Goal: Task Accomplishment & Management: Use online tool/utility

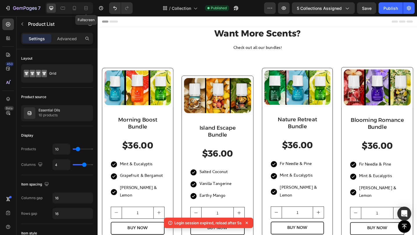
scroll to position [73, 0]
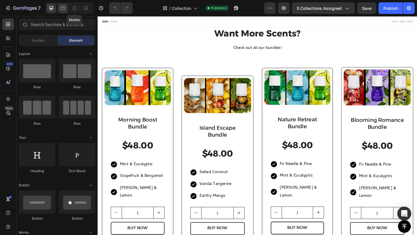
click at [66, 5] on div at bounding box center [62, 7] width 9 height 9
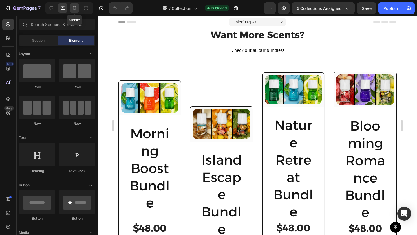
click at [74, 5] on icon at bounding box center [75, 8] width 6 height 6
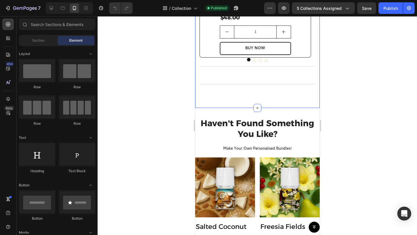
scroll to position [208, 0]
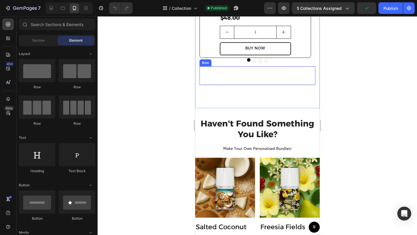
click at [254, 68] on div "(P) Images & Gallery Row Morning Boost Bundle Heading $48.00 (P) Price (P) Pric…" at bounding box center [257, 75] width 116 height 18
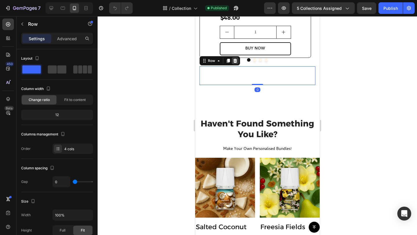
click at [234, 60] on icon at bounding box center [235, 61] width 4 height 4
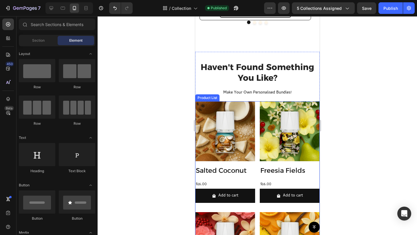
scroll to position [253, 0]
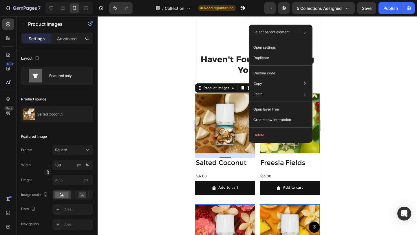
click at [222, 115] on img at bounding box center [225, 124] width 60 height 60
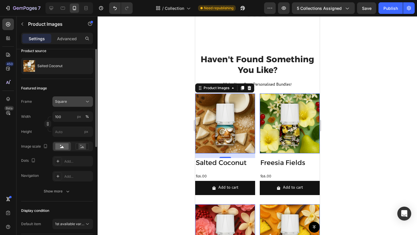
scroll to position [0, 0]
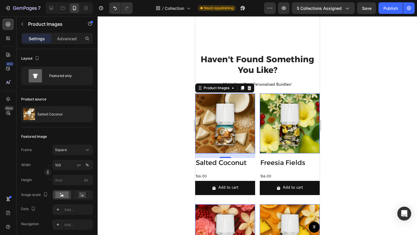
click at [347, 114] on div at bounding box center [258, 125] width 320 height 219
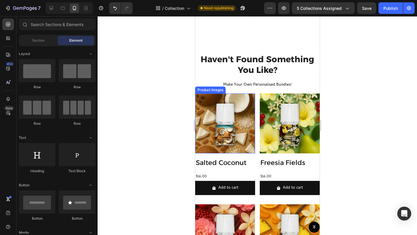
click at [214, 120] on img at bounding box center [225, 124] width 60 height 60
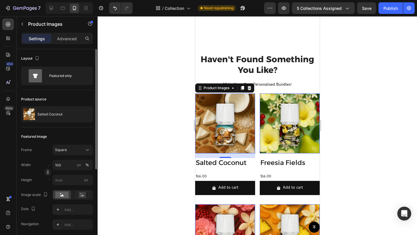
click at [81, 155] on div "Frame Square Width 100 px % Height px" at bounding box center [57, 165] width 72 height 41
click at [81, 149] on div "Square" at bounding box center [69, 149] width 28 height 5
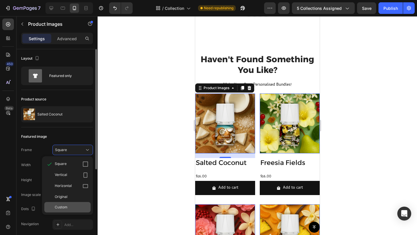
click at [67, 207] on span "Custom" at bounding box center [61, 207] width 13 height 5
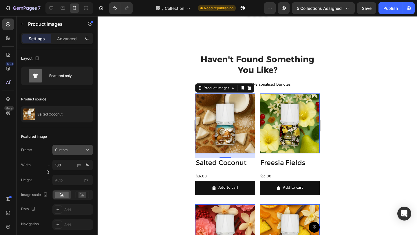
click at [79, 156] on div "Frame Custom Width 100 px % Height px" at bounding box center [57, 165] width 72 height 41
click at [79, 150] on div "Custom" at bounding box center [69, 149] width 28 height 5
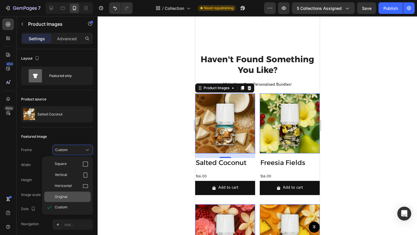
click at [73, 196] on div "Original" at bounding box center [72, 196] width 34 height 5
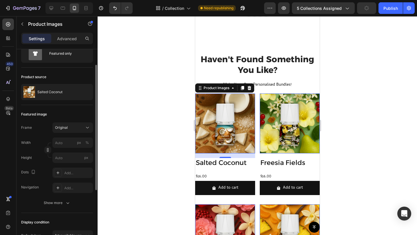
scroll to position [57, 0]
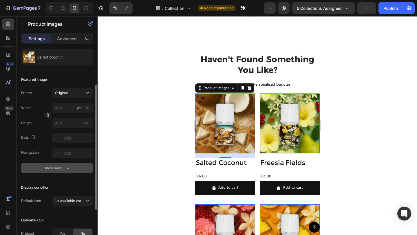
click at [55, 167] on div "Show more" at bounding box center [57, 168] width 27 height 6
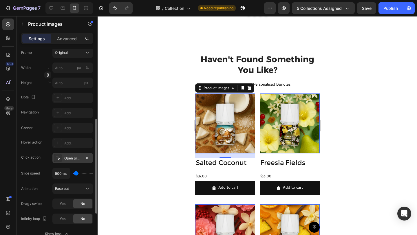
scroll to position [114, 0]
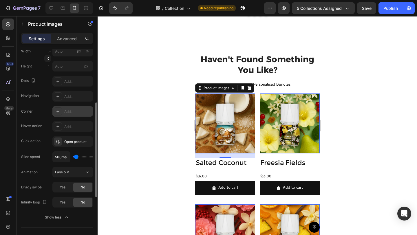
click at [71, 110] on div "Add..." at bounding box center [77, 111] width 27 height 5
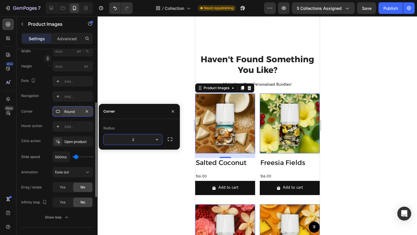
type input "20"
click at [364, 119] on div at bounding box center [258, 125] width 320 height 219
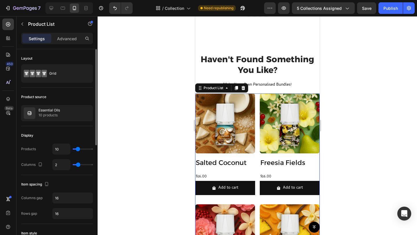
type input "3"
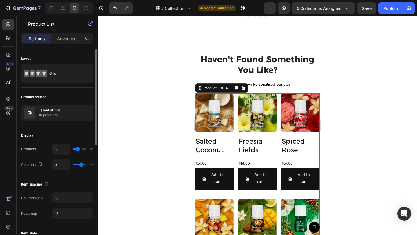
type input "3"
click at [80, 165] on input "range" at bounding box center [83, 164] width 20 height 1
type input "7"
type input "6"
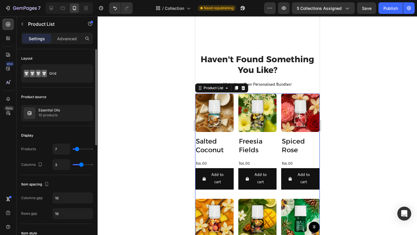
type input "6"
type input "5"
type input "1"
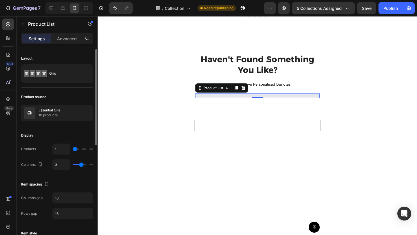
drag, startPoint x: 77, startPoint y: 150, endPoint x: 73, endPoint y: 150, distance: 4.1
type input "1"
click at [73, 150] on input "range" at bounding box center [83, 149] width 20 height 1
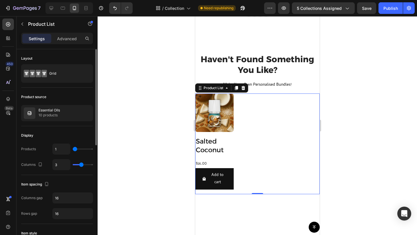
type input "10"
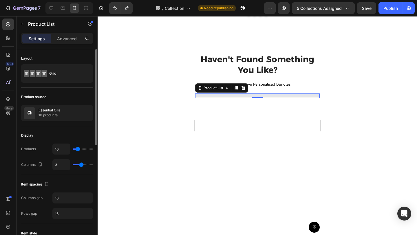
type input "2"
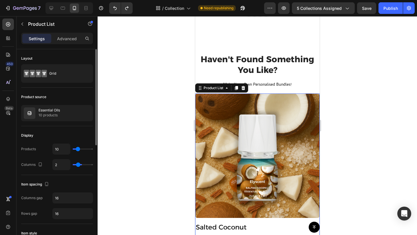
type input "1"
drag, startPoint x: 82, startPoint y: 164, endPoint x: 75, endPoint y: 165, distance: 7.5
type input "1"
click at [75, 165] on input "range" at bounding box center [83, 164] width 20 height 1
type input "2"
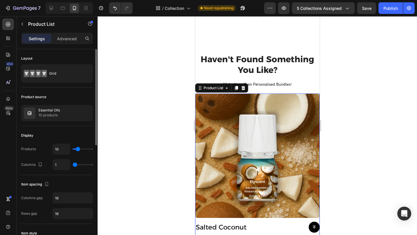
type input "2"
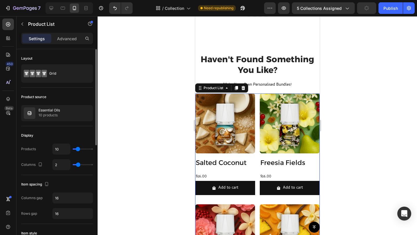
type input "3"
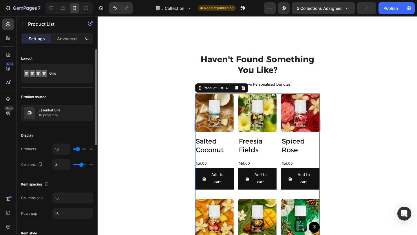
type input "4"
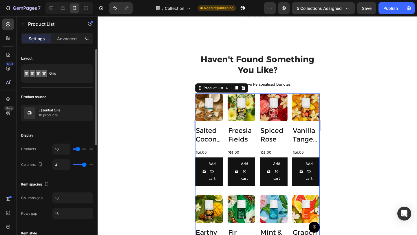
drag, startPoint x: 75, startPoint y: 164, endPoint x: 83, endPoint y: 164, distance: 8.1
type input "4"
click at [83, 164] on input "range" at bounding box center [83, 164] width 20 height 1
type input "2"
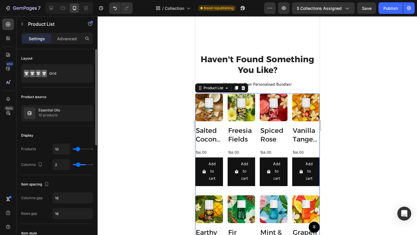
click at [77, 165] on input "range" at bounding box center [83, 164] width 20 height 1
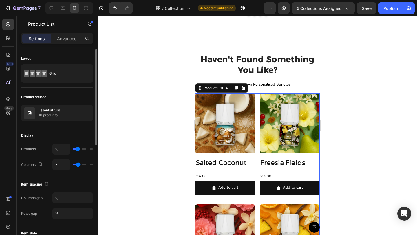
click at [81, 166] on div "2" at bounding box center [72, 164] width 41 height 11
click at [81, 165] on div "2" at bounding box center [72, 164] width 41 height 11
click at [82, 165] on div "2" at bounding box center [72, 164] width 41 height 11
type input "3"
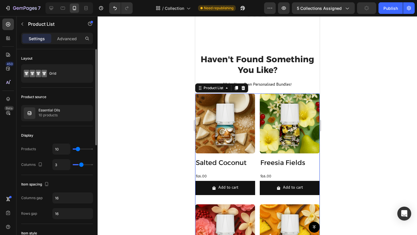
click at [82, 165] on input "range" at bounding box center [83, 164] width 20 height 1
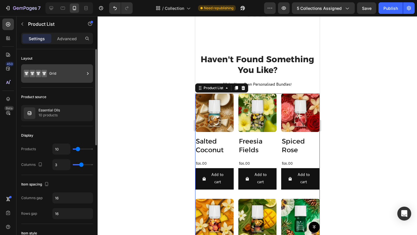
click at [68, 74] on div "Grid" at bounding box center [66, 73] width 35 height 13
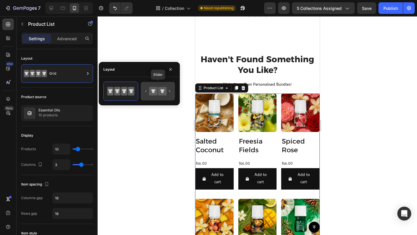
click at [160, 94] on icon at bounding box center [162, 91] width 8 height 8
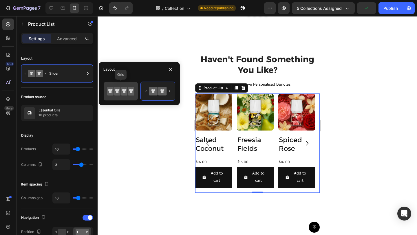
click at [125, 92] on icon at bounding box center [124, 91] width 4 height 4
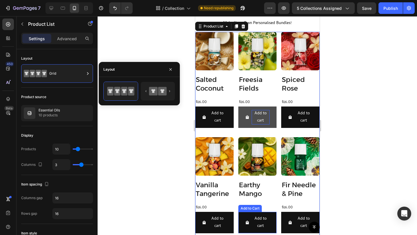
scroll to position [295, 0]
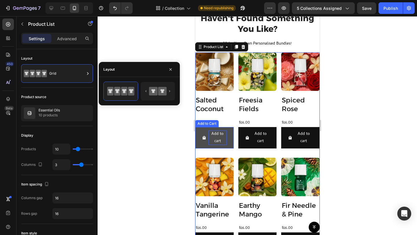
click at [221, 131] on div "Add to cart" at bounding box center [217, 138] width 18 height 14
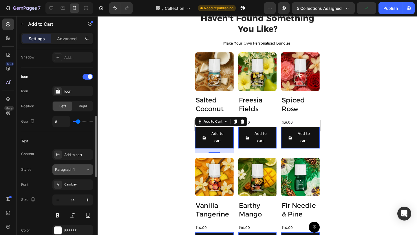
scroll to position [226, 0]
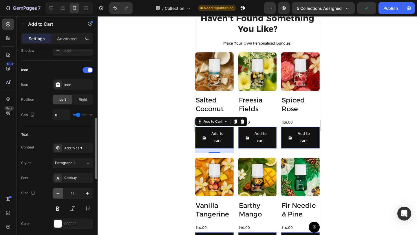
click at [59, 193] on icon "button" at bounding box center [58, 194] width 6 height 6
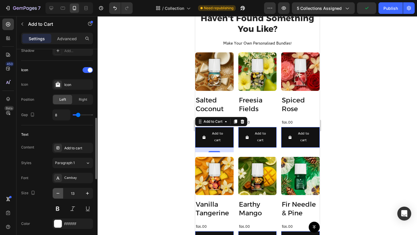
click at [59, 193] on icon "button" at bounding box center [58, 194] width 6 height 6
type input "12"
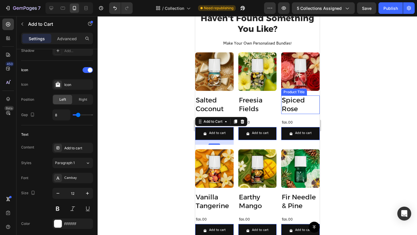
click at [289, 101] on h2 "Spiced Rose" at bounding box center [300, 105] width 39 height 19
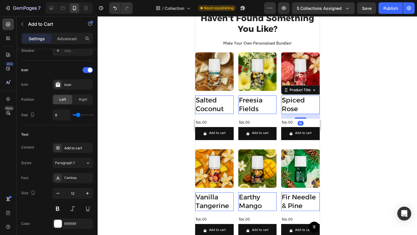
scroll to position [0, 0]
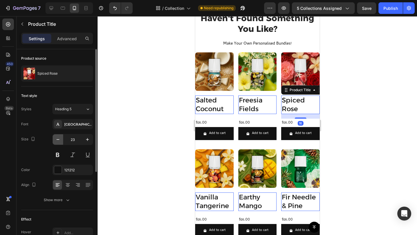
click at [57, 139] on icon "button" at bounding box center [58, 140] width 6 height 6
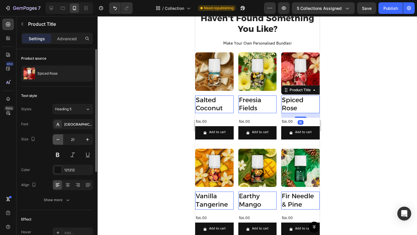
click at [57, 139] on icon "button" at bounding box center [58, 140] width 6 height 6
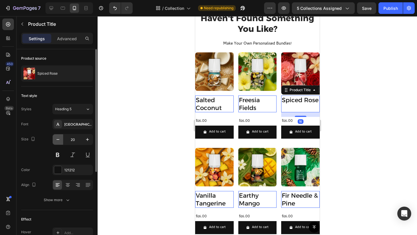
click at [57, 139] on icon "button" at bounding box center [58, 140] width 6 height 6
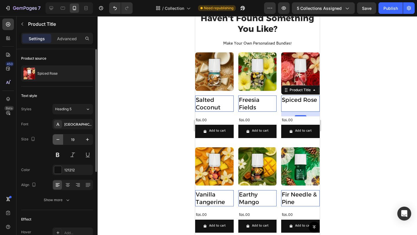
click at [57, 139] on icon "button" at bounding box center [58, 140] width 6 height 6
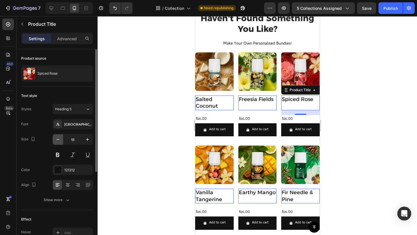
click at [57, 139] on icon "button" at bounding box center [58, 140] width 6 height 6
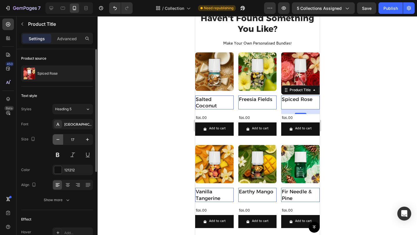
click at [57, 139] on icon "button" at bounding box center [58, 140] width 6 height 6
type input "16"
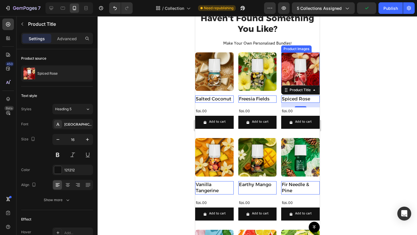
click at [289, 71] on img at bounding box center [300, 71] width 39 height 39
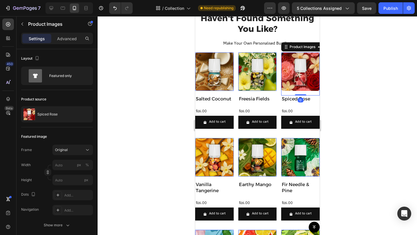
drag, startPoint x: 300, startPoint y: 93, endPoint x: 306, endPoint y: 88, distance: 7.4
click at [300, 88] on div "Product Images 0" at bounding box center [300, 73] width 39 height 43
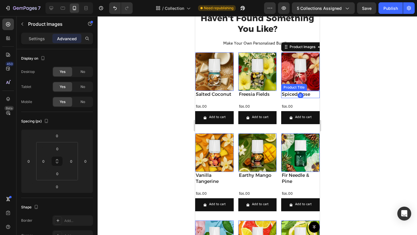
click at [335, 90] on div at bounding box center [258, 125] width 320 height 219
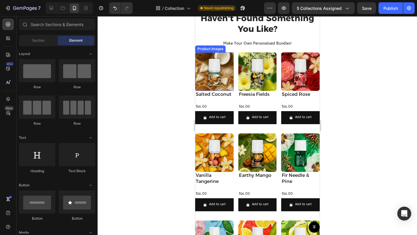
click at [198, 72] on img at bounding box center [214, 71] width 39 height 39
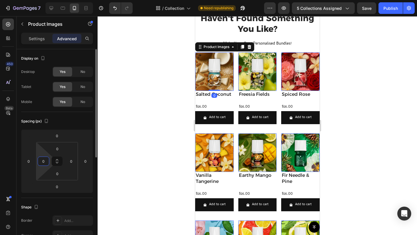
click at [39, 163] on input "0" at bounding box center [43, 161] width 9 height 9
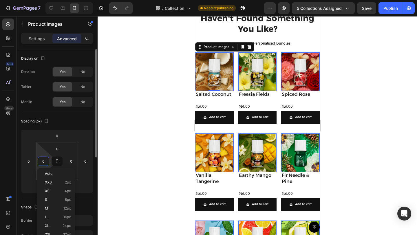
type input "5"
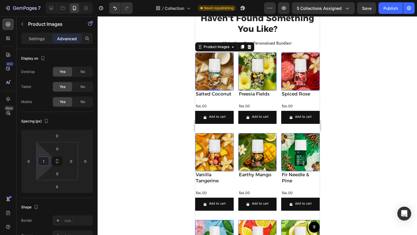
type input "10"
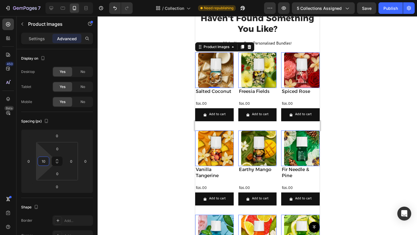
click at [331, 78] on div at bounding box center [258, 125] width 320 height 219
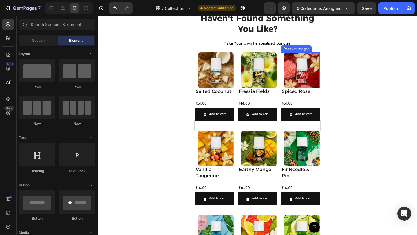
click at [307, 65] on img at bounding box center [302, 70] width 36 height 36
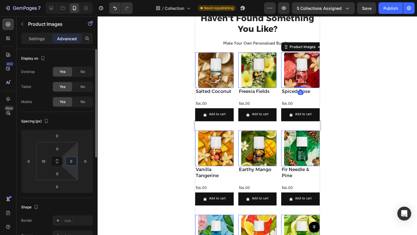
click at [74, 160] on input "0" at bounding box center [71, 161] width 9 height 9
type input "10"
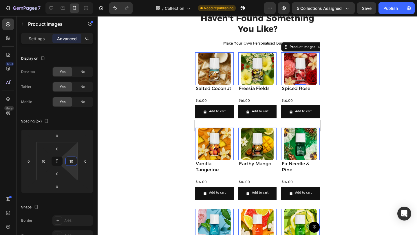
click at [369, 110] on div at bounding box center [258, 125] width 320 height 219
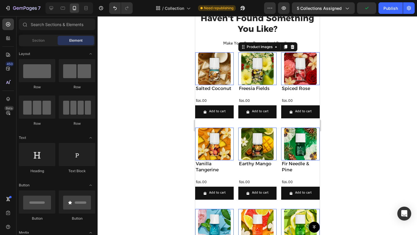
click at [241, 67] on img at bounding box center [257, 68] width 33 height 33
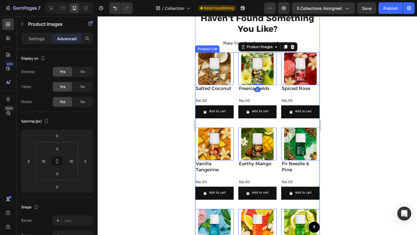
click at [234, 67] on div "Product Images 0 Salted Coconut Product Title $16.00 Product Price Product Pric…" at bounding box center [257, 209] width 125 height 315
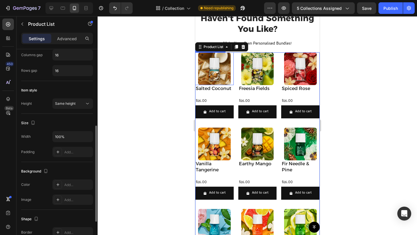
scroll to position [133, 0]
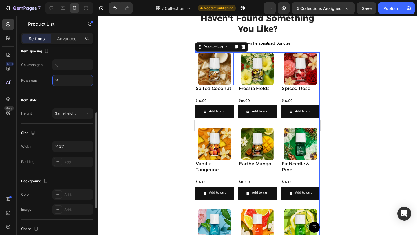
drag, startPoint x: 63, startPoint y: 81, endPoint x: 51, endPoint y: 80, distance: 12.5
click at [51, 80] on div "Rows gap 16" at bounding box center [57, 80] width 72 height 11
drag, startPoint x: 59, startPoint y: 61, endPoint x: 50, endPoint y: 63, distance: 8.9
click at [50, 63] on div "Columns gap 16" at bounding box center [57, 64] width 72 height 11
click at [62, 62] on input "16" at bounding box center [73, 65] width 40 height 10
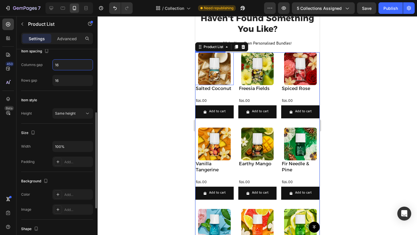
drag, startPoint x: 57, startPoint y: 64, endPoint x: 52, endPoint y: 63, distance: 5.5
click at [52, 63] on div "Columns gap 16" at bounding box center [57, 64] width 72 height 11
type input "6"
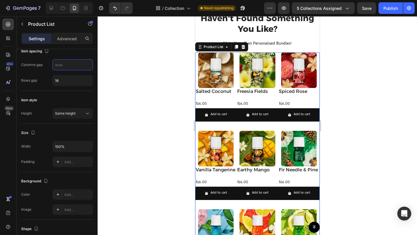
click at [376, 93] on div at bounding box center [258, 125] width 320 height 219
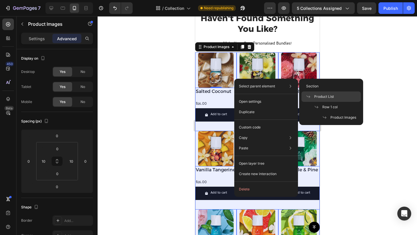
click at [334, 100] on div "Product List" at bounding box center [331, 97] width 59 height 10
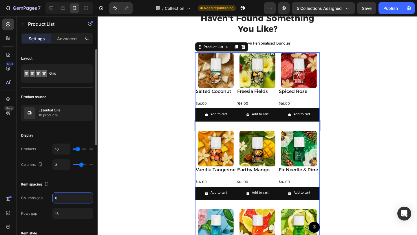
click at [61, 196] on input "0" at bounding box center [73, 198] width 40 height 10
type input "3"
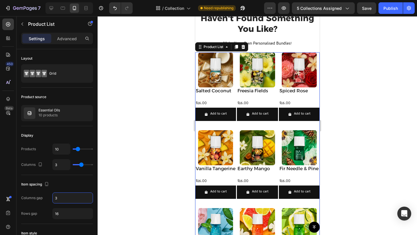
click at [149, 121] on div at bounding box center [258, 125] width 320 height 219
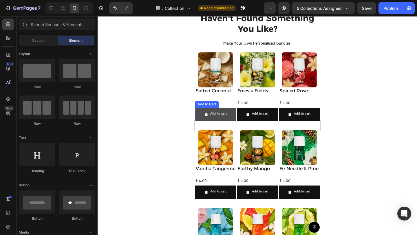
click at [229, 108] on button "Add to cart" at bounding box center [215, 114] width 41 height 13
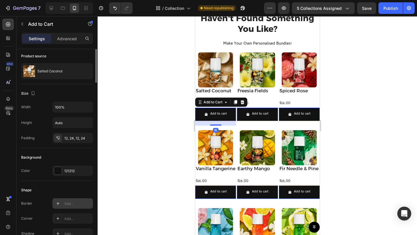
scroll to position [116, 0]
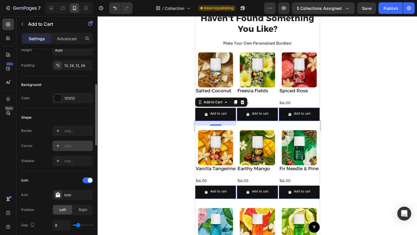
click at [72, 145] on div "Add..." at bounding box center [77, 146] width 27 height 5
click at [89, 180] on span at bounding box center [90, 180] width 5 height 5
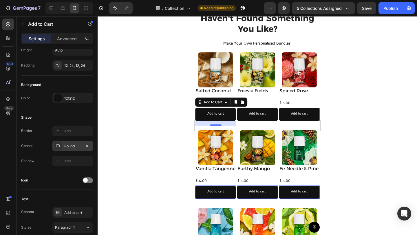
click at [150, 101] on div at bounding box center [258, 125] width 320 height 219
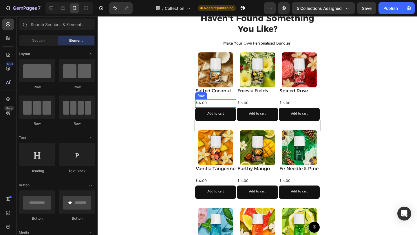
scroll to position [296, 0]
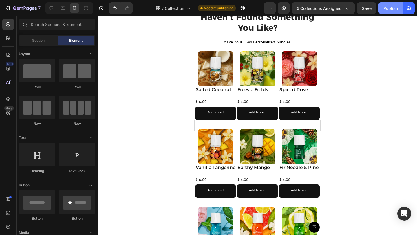
click at [393, 7] on div "Publish" at bounding box center [391, 8] width 14 height 6
click at [291, 87] on h2 "Spiced Rose" at bounding box center [299, 89] width 41 height 7
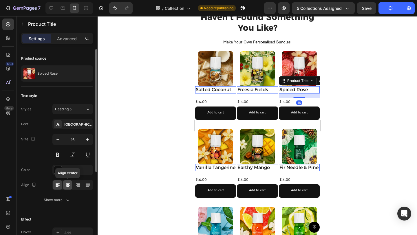
click at [66, 185] on icon at bounding box center [68, 185] width 4 height 1
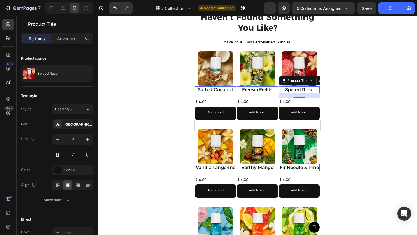
click at [389, 83] on div at bounding box center [258, 125] width 320 height 219
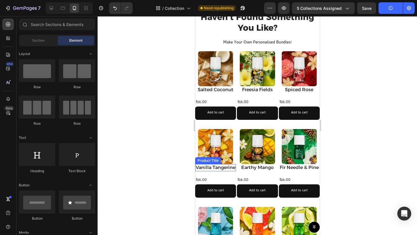
click at [218, 168] on h2 "Vanilla Tangerine" at bounding box center [215, 167] width 41 height 7
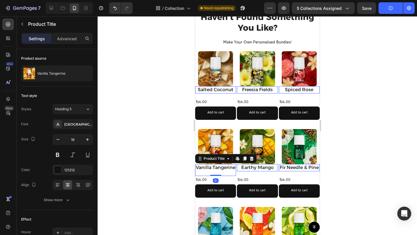
drag, startPoint x: 213, startPoint y: 179, endPoint x: 214, endPoint y: 172, distance: 7.3
click at [214, 172] on div "Vanilla Tangerine Product Title Edit content in Shopify 0" at bounding box center [215, 170] width 41 height 12
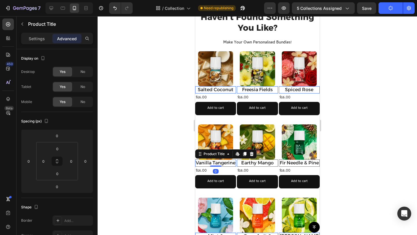
click at [393, 125] on div at bounding box center [258, 125] width 320 height 219
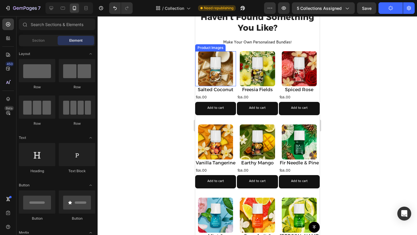
click at [226, 62] on img at bounding box center [215, 68] width 35 height 35
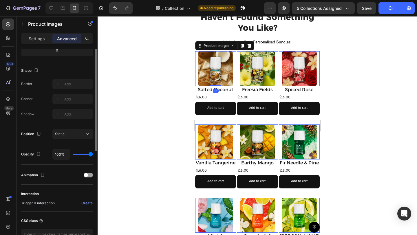
scroll to position [175, 0]
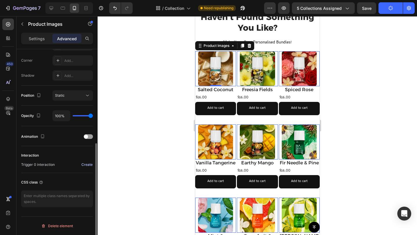
click at [88, 164] on div "Create" at bounding box center [86, 164] width 11 height 5
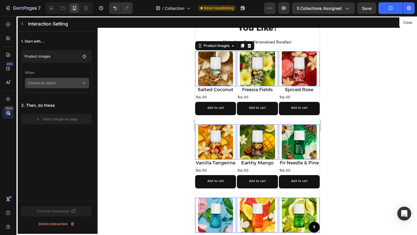
click at [59, 83] on p "Choose an option" at bounding box center [55, 83] width 54 height 10
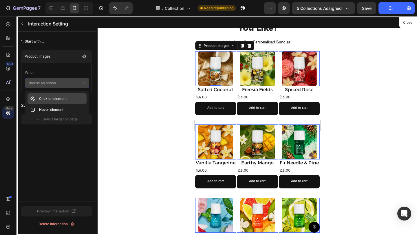
click at [61, 99] on p "Click on element" at bounding box center [53, 99] width 28 height 6
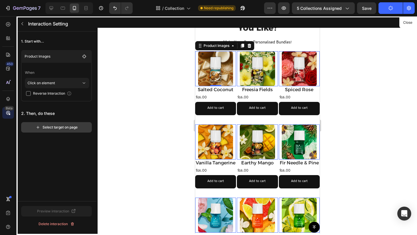
click at [45, 127] on div "Select target on page" at bounding box center [57, 127] width 42 height 5
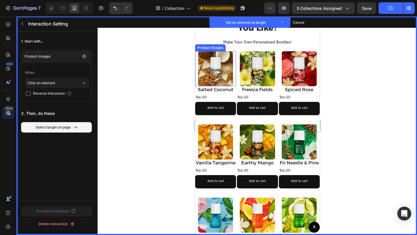
click at [218, 72] on img at bounding box center [215, 68] width 35 height 35
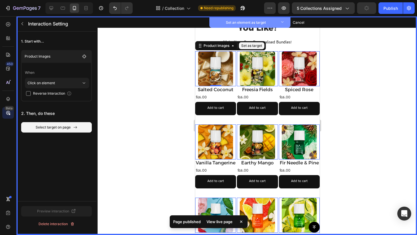
click at [281, 24] on icon at bounding box center [283, 23] width 6 height 6
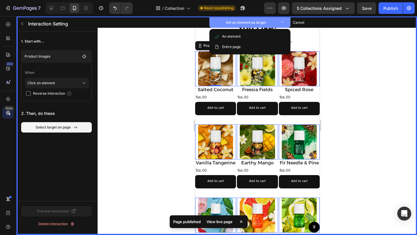
click at [281, 23] on icon at bounding box center [283, 23] width 6 height 6
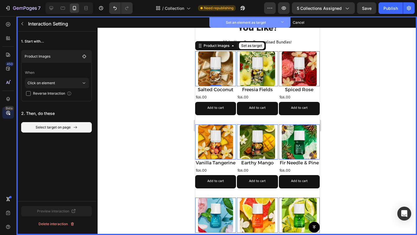
click at [281, 23] on icon at bounding box center [283, 23] width 6 height 6
click at [284, 20] on icon at bounding box center [283, 23] width 6 height 6
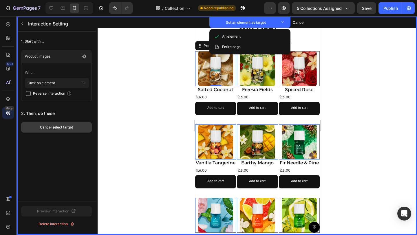
click at [70, 125] on div "Cancel select target" at bounding box center [56, 127] width 33 height 5
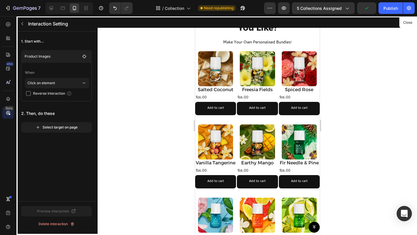
click at [400, 214] on div "Open Intercom Messenger" at bounding box center [404, 213] width 15 height 15
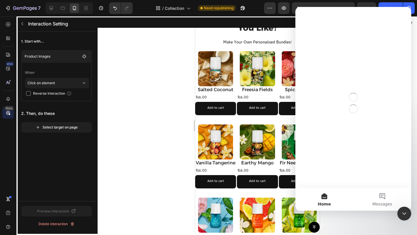
scroll to position [0, 0]
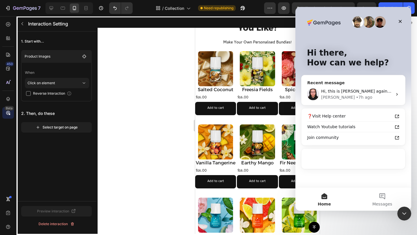
click at [344, 87] on div "Hi, this is Nathan again 😊 Just want to follow up since I have not received any…" at bounding box center [354, 94] width 104 height 21
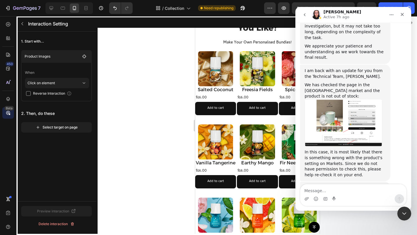
scroll to position [2409, 0]
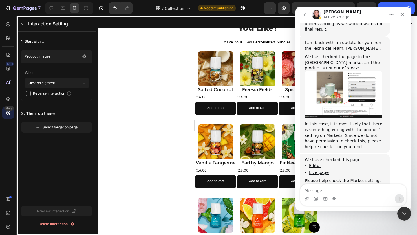
drag, startPoint x: 417, startPoint y: 228, endPoint x: 411, endPoint y: 224, distance: 7.3
click at [411, 224] on div at bounding box center [258, 125] width 320 height 219
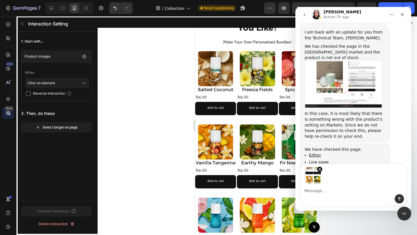
click at [358, 185] on textarea "Message…" at bounding box center [353, 190] width 106 height 10
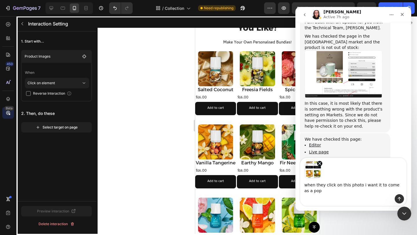
scroll to position [2436, 0]
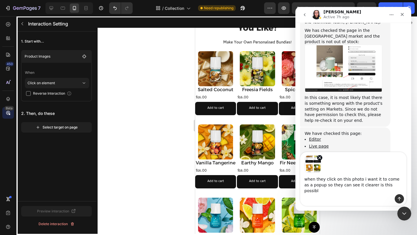
type textarea "when they click on this photo i want it to come as a popup so they can see it c…"
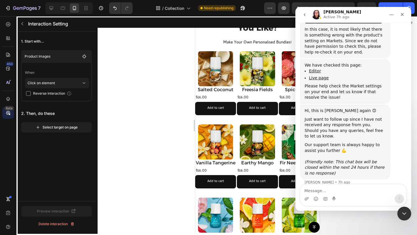
scroll to position [2518, 0]
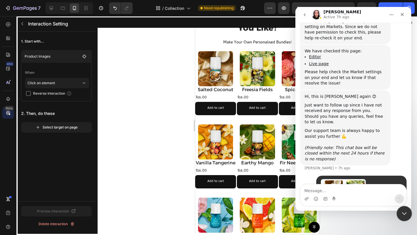
drag, startPoint x: 404, startPoint y: 212, endPoint x: 508, endPoint y: 360, distance: 179.9
click at [405, 213] on icon "Close Intercom Messenger" at bounding box center [404, 213] width 4 height 2
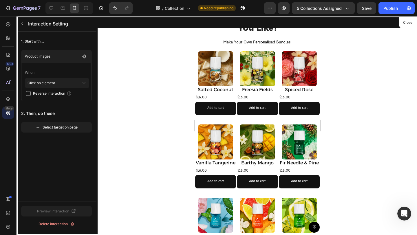
click at [27, 92] on input "checkbox" at bounding box center [28, 93] width 5 height 5
checkbox input "true"
click at [37, 129] on icon "button" at bounding box center [38, 127] width 5 height 5
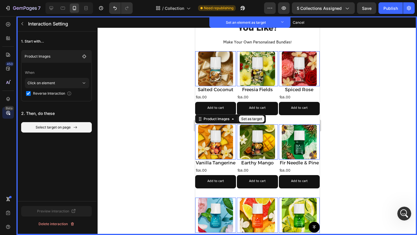
click at [216, 141] on img at bounding box center [215, 142] width 35 height 35
click at [247, 118] on button "Set as target" at bounding box center [251, 119] width 25 height 7
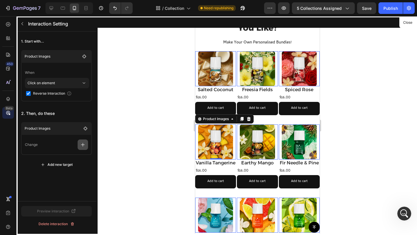
click at [83, 144] on icon "button" at bounding box center [83, 145] width 4 height 4
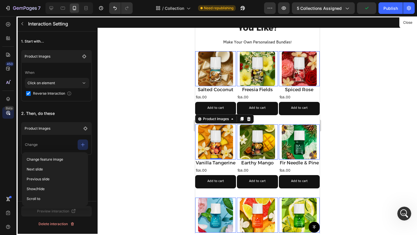
click at [75, 116] on p "2. Then, do these" at bounding box center [56, 113] width 71 height 10
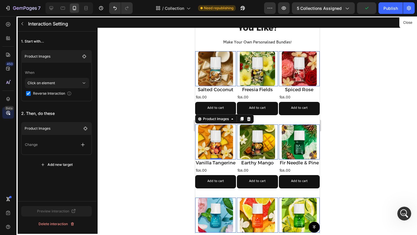
click at [209, 72] on div at bounding box center [257, 125] width 125 height 219
click at [67, 185] on div "1. Start with... Product Images When Click on element Reverse Interaction 2. Th…" at bounding box center [57, 117] width 80 height 170
click at [78, 150] on div at bounding box center [83, 145] width 10 height 10
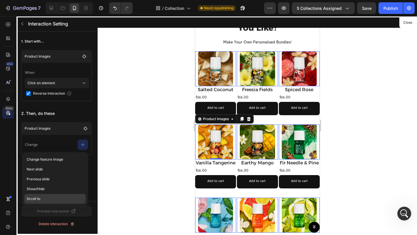
click at [52, 200] on p "Scroll to" at bounding box center [54, 199] width 61 height 10
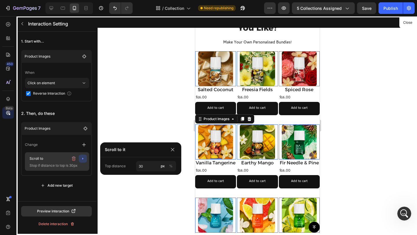
click at [85, 158] on icon "button" at bounding box center [83, 158] width 5 height 5
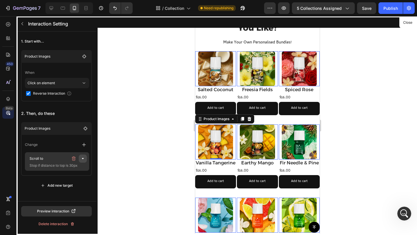
click at [84, 159] on icon "button" at bounding box center [83, 158] width 5 height 5
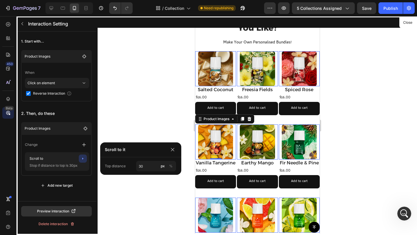
click at [215, 134] on div at bounding box center [257, 125] width 125 height 219
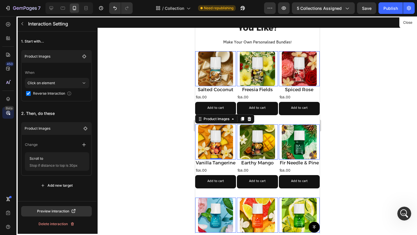
click at [208, 81] on div at bounding box center [257, 125] width 125 height 219
click at [207, 65] on div at bounding box center [257, 125] width 125 height 219
click at [163, 88] on div at bounding box center [258, 125] width 320 height 219
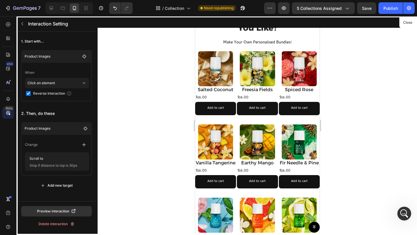
click at [212, 63] on div at bounding box center [257, 125] width 125 height 219
click at [211, 66] on div at bounding box center [257, 125] width 125 height 219
click at [53, 211] on div "Preview interaction" at bounding box center [56, 211] width 39 height 5
click at [388, 11] on button "Publish" at bounding box center [391, 8] width 24 height 12
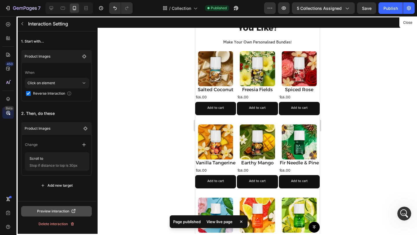
click at [51, 209] on div "Preview interaction" at bounding box center [56, 211] width 39 height 5
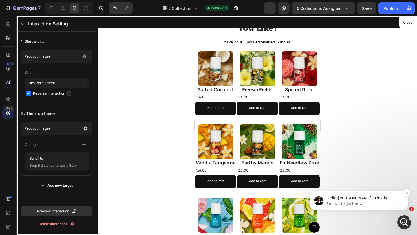
scroll to position [2580, 0]
click at [380, 199] on span "Hello Ivan, This is Emerald joining the conversation for your support since Nat…" at bounding box center [363, 215] width 74 height 39
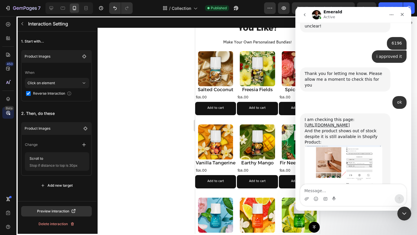
scroll to position [2590, 0]
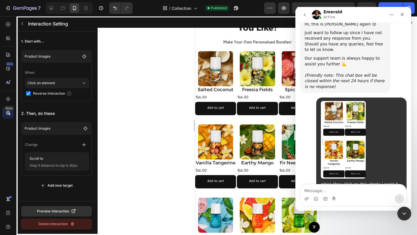
click at [56, 223] on div "Delete interaction" at bounding box center [57, 224] width 36 height 5
click at [70, 225] on div "Delete" at bounding box center [74, 224] width 11 height 5
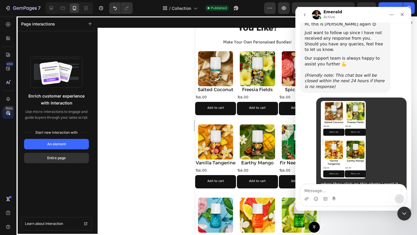
click at [113, 60] on div at bounding box center [258, 125] width 320 height 219
click at [402, 14] on icon "Close" at bounding box center [402, 14] width 5 height 5
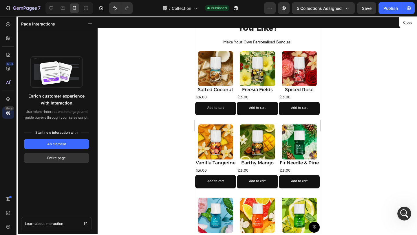
click at [298, 81] on div at bounding box center [257, 125] width 125 height 219
click at [9, 23] on icon at bounding box center [8, 24] width 6 height 6
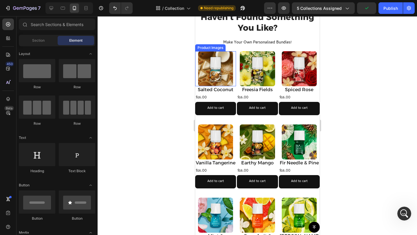
click at [209, 72] on img at bounding box center [215, 68] width 35 height 35
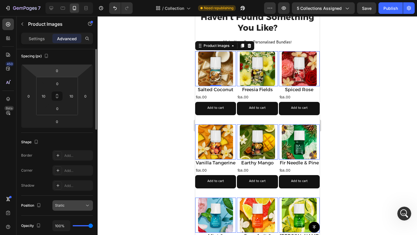
scroll to position [0, 0]
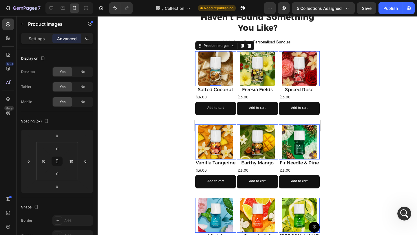
click at [163, 96] on div at bounding box center [258, 125] width 320 height 219
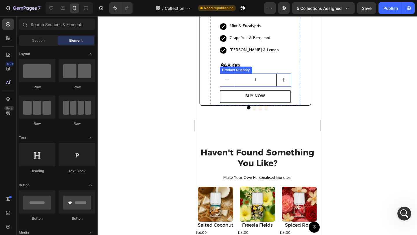
scroll to position [152, 0]
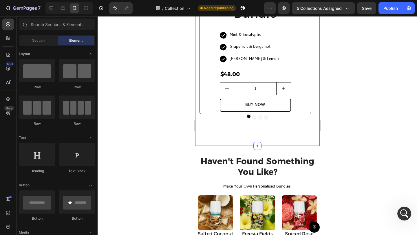
click at [272, 127] on div "Want More Scents? Heading Check out all our bundles! Text block (P) Images & Ga…" at bounding box center [257, 11] width 125 height 269
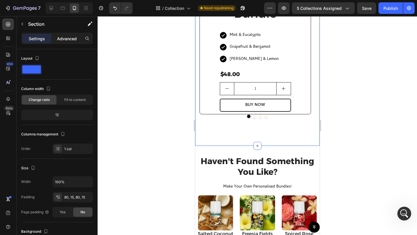
click at [74, 42] on div "Advanced" at bounding box center [66, 38] width 29 height 9
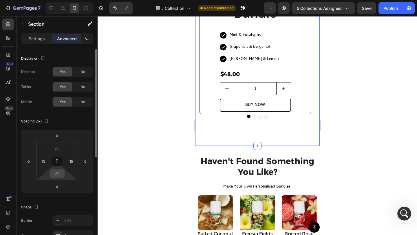
click at [58, 169] on input "80" at bounding box center [58, 173] width 12 height 9
type input "4"
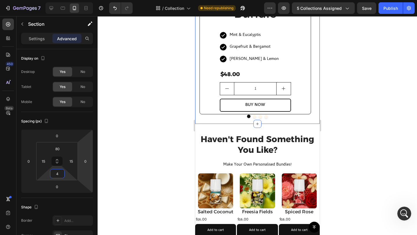
click at [120, 123] on div at bounding box center [258, 125] width 320 height 219
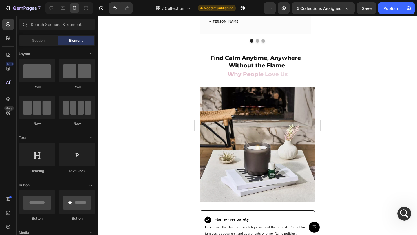
scroll to position [848, 0]
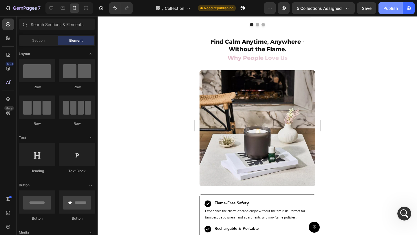
click at [393, 4] on button "Publish" at bounding box center [391, 8] width 24 height 12
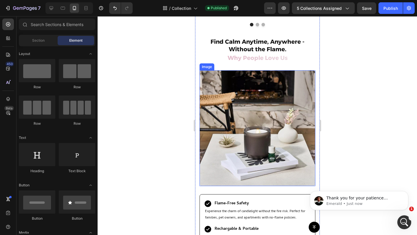
scroll to position [0, 0]
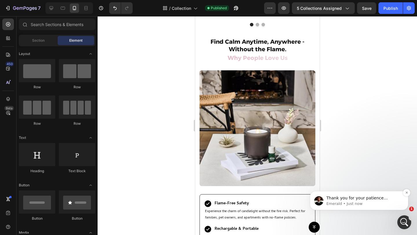
click at [370, 200] on span "Thank you for your patience [PERSON_NAME]. If I understand your concern correct…" at bounding box center [363, 215] width 74 height 39
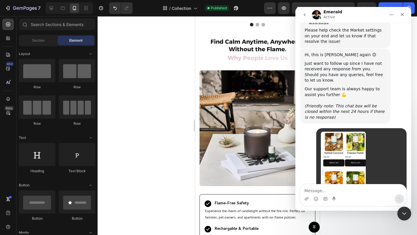
scroll to position [2631, 0]
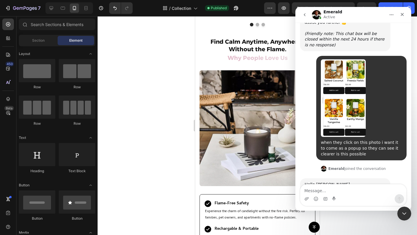
drag, startPoint x: 322, startPoint y: 163, endPoint x: 299, endPoint y: 126, distance: 43.7
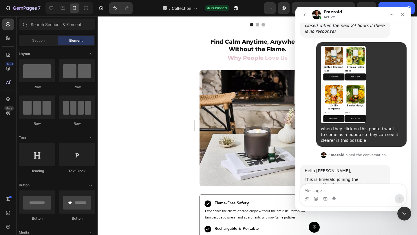
scroll to position [2654, 0]
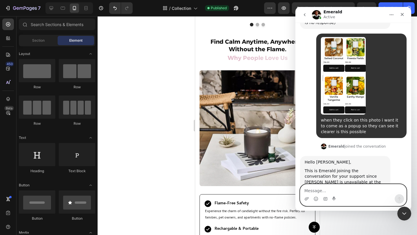
click at [309, 188] on textarea "Message…" at bounding box center [353, 190] width 106 height 10
type textarea "yes"
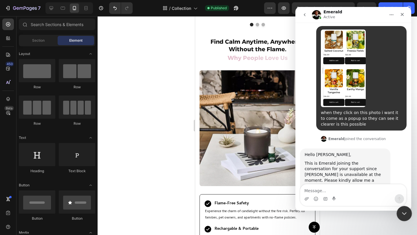
click at [400, 207] on div "Close Intercom Messenger" at bounding box center [404, 213] width 14 height 14
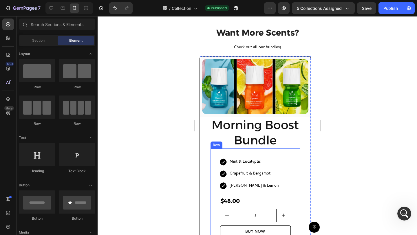
scroll to position [170, 0]
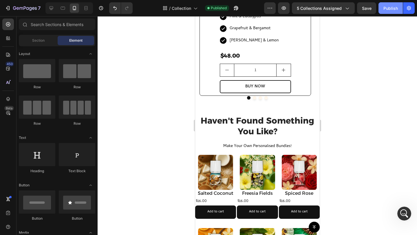
click at [385, 2] on div "7 Version history / Collection Published Preview 5 collections assigned Save Pu…" at bounding box center [208, 8] width 417 height 17
click at [386, 10] on div "Publish" at bounding box center [391, 8] width 14 height 6
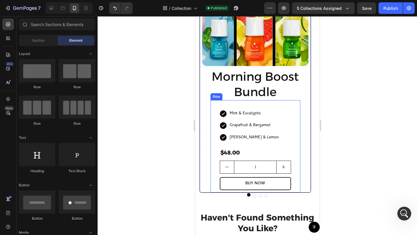
scroll to position [72, 0]
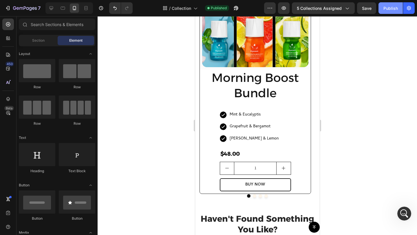
click at [390, 8] on div "Publish" at bounding box center [391, 8] width 14 height 6
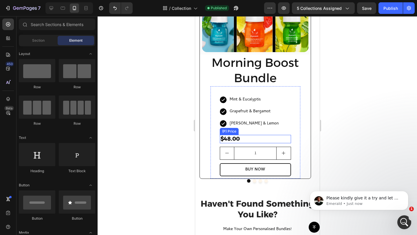
scroll to position [68, 0]
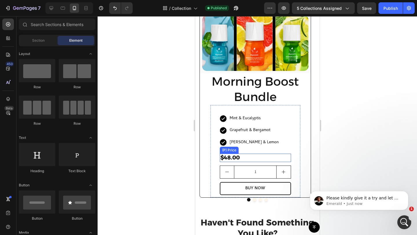
click at [249, 156] on div "$48.00" at bounding box center [255, 158] width 71 height 8
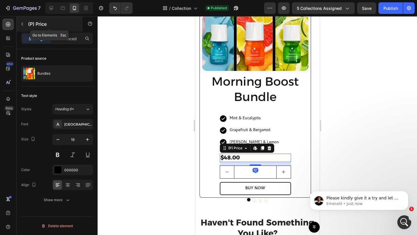
click at [23, 22] on icon "button" at bounding box center [22, 24] width 5 height 5
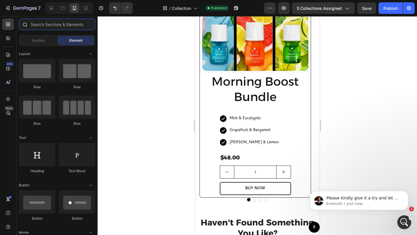
click at [42, 26] on input "text" at bounding box center [57, 25] width 76 height 12
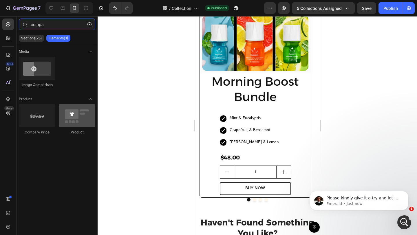
type input "compa"
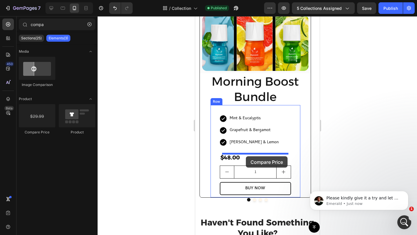
drag, startPoint x: 268, startPoint y: 136, endPoint x: 246, endPoint y: 156, distance: 30.1
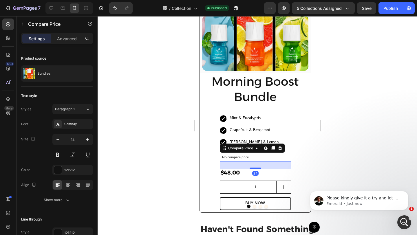
click at [14, 22] on div "450 Beta" at bounding box center [8, 125] width 17 height 219
click at [19, 22] on button "button" at bounding box center [22, 23] width 9 height 9
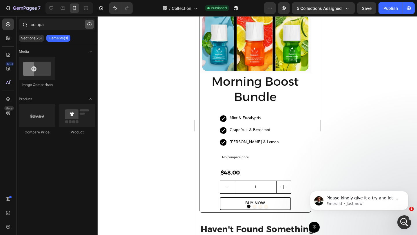
click at [90, 24] on icon "button" at bounding box center [89, 24] width 4 height 4
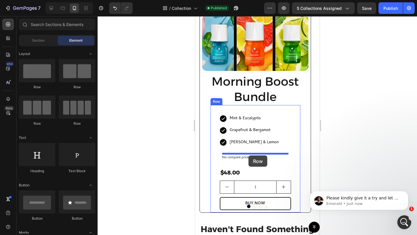
drag, startPoint x: 299, startPoint y: 98, endPoint x: 248, endPoint y: 156, distance: 76.4
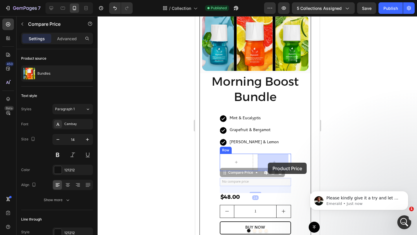
drag, startPoint x: 239, startPoint y: 181, endPoint x: 268, endPoint y: 163, distance: 34.2
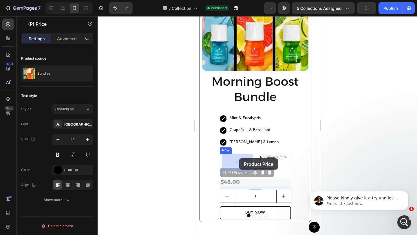
drag, startPoint x: 247, startPoint y: 178, endPoint x: 239, endPoint y: 158, distance: 21.7
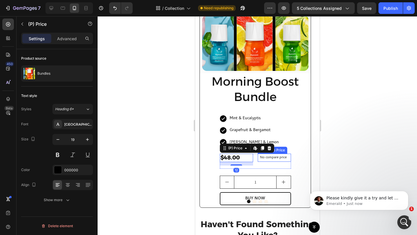
click at [269, 157] on p "No compare price" at bounding box center [274, 157] width 29 height 3
click at [242, 156] on div "$48.00" at bounding box center [236, 158] width 33 height 8
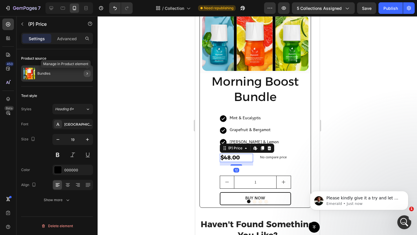
click at [86, 72] on icon "button" at bounding box center [87, 73] width 5 height 5
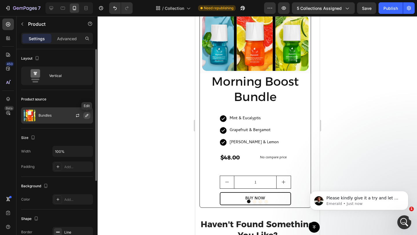
click at [87, 115] on icon "button" at bounding box center [86, 115] width 3 height 3
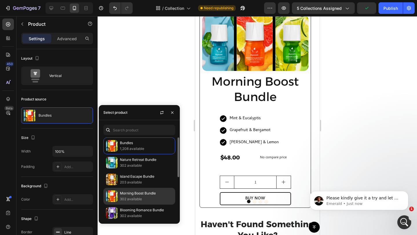
click at [139, 197] on p "302 available" at bounding box center [146, 199] width 53 height 6
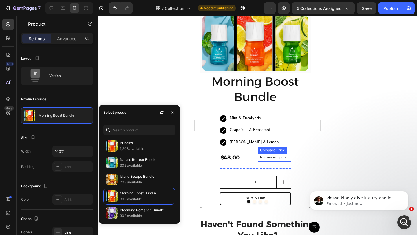
click at [270, 158] on p "No compare price" at bounding box center [274, 157] width 29 height 3
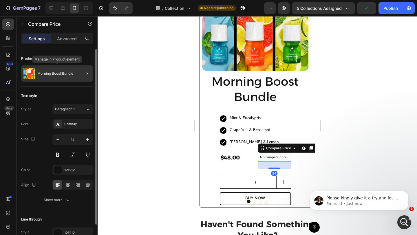
click at [71, 74] on p "Morning Boost Bundle" at bounding box center [55, 74] width 36 height 4
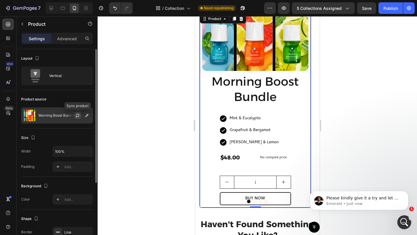
click at [79, 116] on icon "button" at bounding box center [77, 115] width 5 height 5
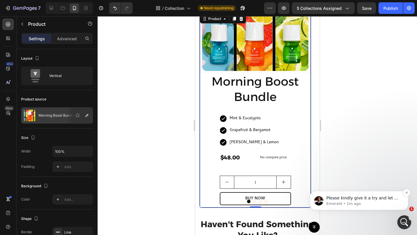
click at [332, 198] on span "Please kindly give it a try and let me know how it goes." at bounding box center [363, 201] width 74 height 10
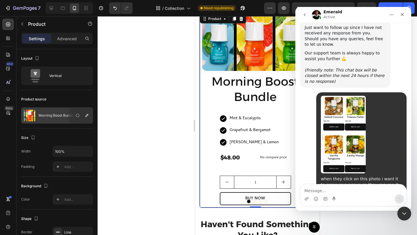
scroll to position [2743, 0]
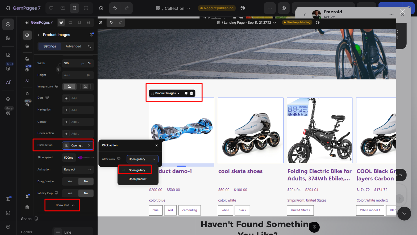
scroll to position [0, 0]
click at [406, 10] on div "Intercom messenger" at bounding box center [208, 117] width 417 height 235
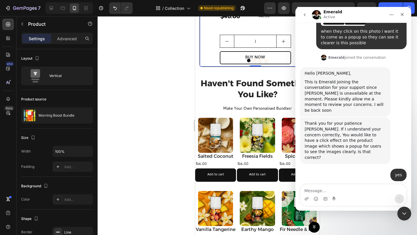
scroll to position [210, 0]
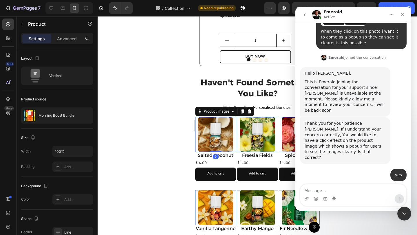
click at [219, 127] on img at bounding box center [215, 134] width 35 height 35
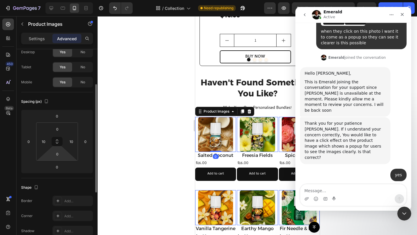
scroll to position [58, 0]
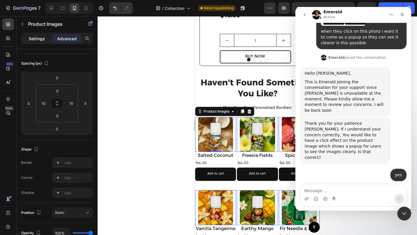
click at [37, 34] on div "Settings" at bounding box center [36, 38] width 29 height 9
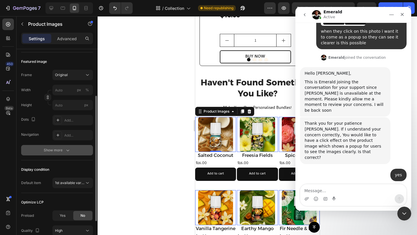
scroll to position [102, 0]
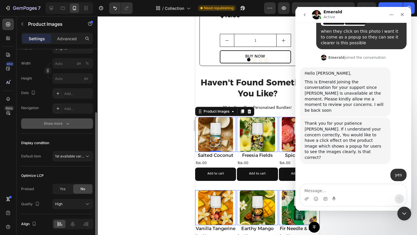
click at [54, 123] on div "Show more" at bounding box center [57, 124] width 27 height 6
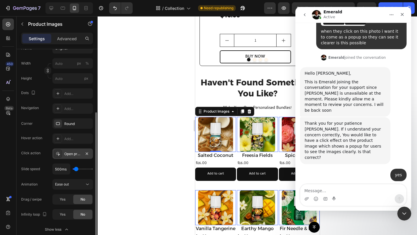
click at [69, 152] on div "Open product" at bounding box center [72, 154] width 17 height 5
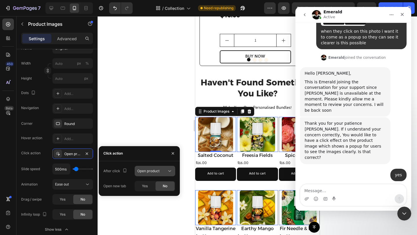
click at [145, 169] on span "Open product" at bounding box center [148, 171] width 22 height 4
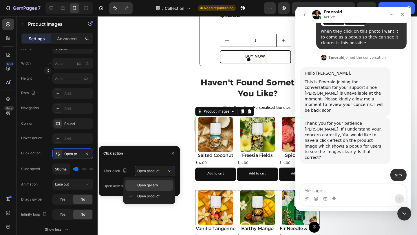
click at [146, 186] on span "Open gallery" at bounding box center [147, 185] width 21 height 5
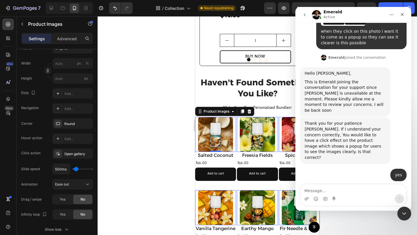
click at [133, 127] on div at bounding box center [258, 125] width 320 height 219
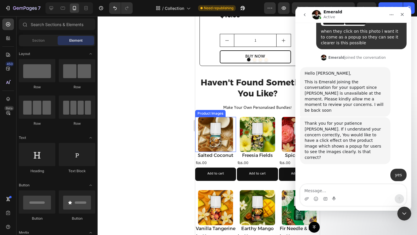
click at [225, 129] on img at bounding box center [215, 134] width 35 height 35
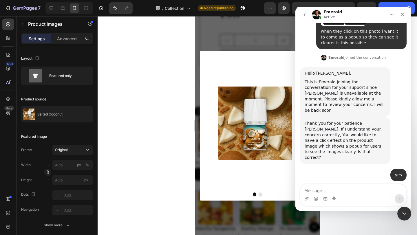
click at [258, 195] on button "Dot" at bounding box center [259, 194] width 3 height 3
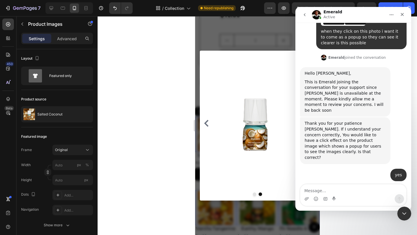
click at [253, 194] on button "Dot" at bounding box center [254, 194] width 3 height 3
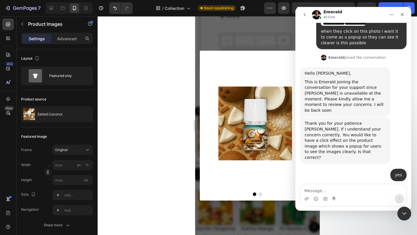
click at [227, 66] on img at bounding box center [255, 124] width 74 height 132
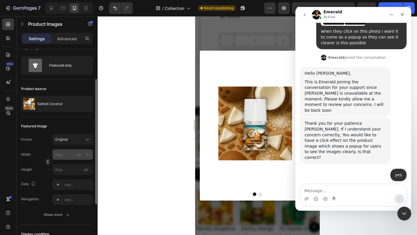
scroll to position [50, 0]
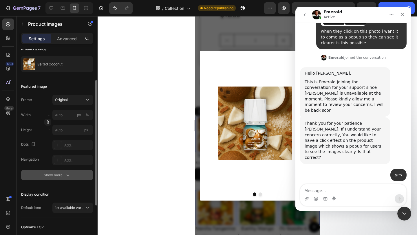
click at [55, 173] on div "Show more" at bounding box center [57, 175] width 27 height 6
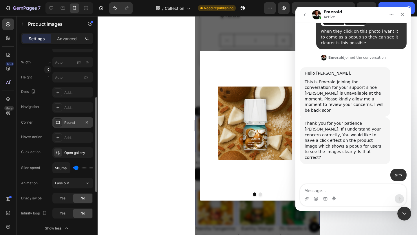
scroll to position [118, 0]
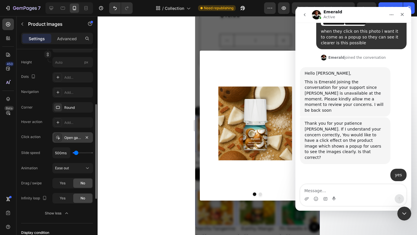
click at [72, 138] on div "Open gallery" at bounding box center [72, 137] width 17 height 5
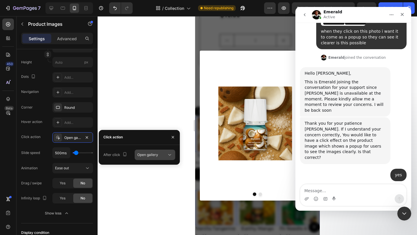
click at [150, 154] on span "Open gallery" at bounding box center [147, 155] width 21 height 4
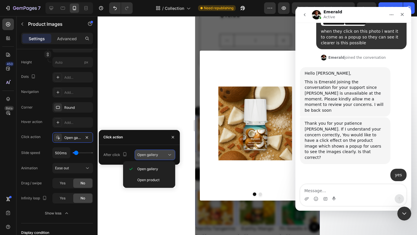
click at [150, 153] on span "Open gallery" at bounding box center [147, 155] width 21 height 4
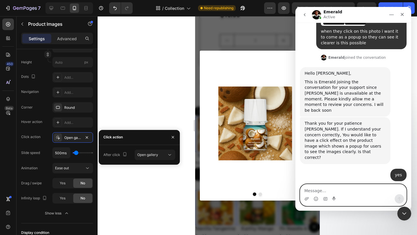
click at [363, 191] on textarea "Message…" at bounding box center [353, 190] width 106 height 10
type textarea "perfectthank you"
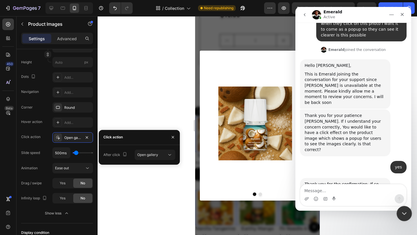
click at [408, 213] on div "Close Intercom Messenger" at bounding box center [404, 213] width 14 height 14
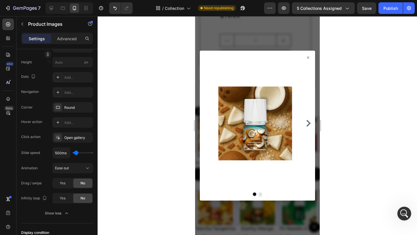
click at [306, 58] on icon at bounding box center [308, 57] width 5 height 5
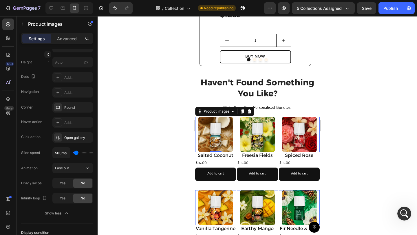
click at [264, 126] on img at bounding box center [257, 134] width 35 height 35
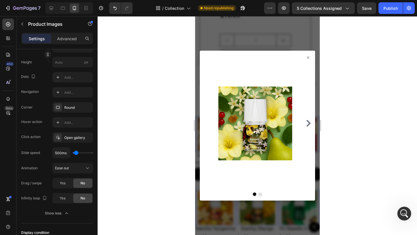
click at [306, 58] on icon at bounding box center [308, 57] width 5 height 5
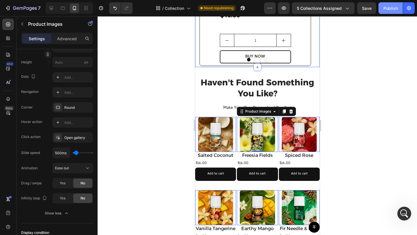
click at [395, 6] on div "Publish" at bounding box center [391, 8] width 14 height 6
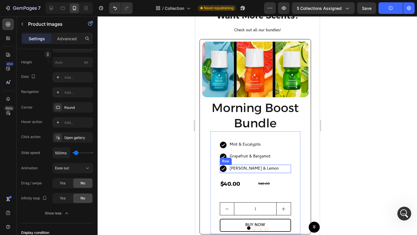
scroll to position [66, 0]
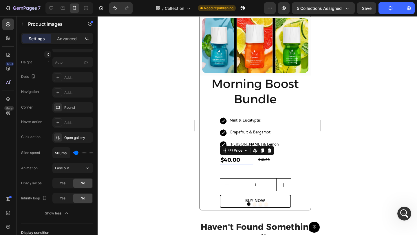
click at [242, 160] on div "$40.00" at bounding box center [236, 160] width 33 height 8
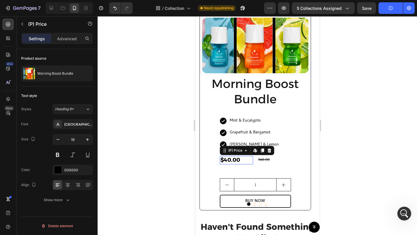
scroll to position [0, 0]
click at [60, 139] on icon "button" at bounding box center [58, 140] width 6 height 6
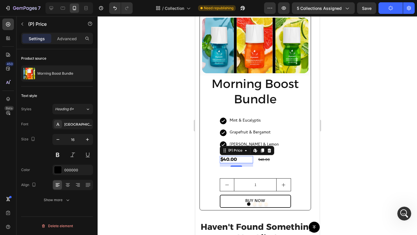
type input "15"
click at [273, 159] on div "$48.00" at bounding box center [274, 160] width 33 height 8
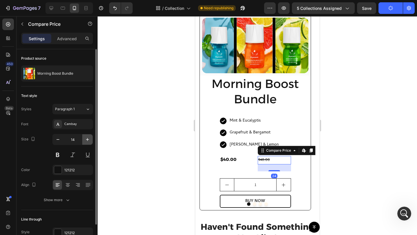
click at [89, 137] on icon "button" at bounding box center [88, 140] width 6 height 6
type input "15"
click at [76, 167] on div "121212" at bounding box center [72, 170] width 41 height 10
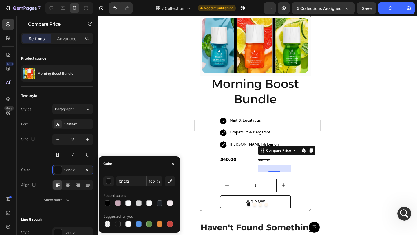
click at [106, 201] on div at bounding box center [108, 203] width 6 height 6
type input "000000"
click at [160, 131] on div at bounding box center [258, 125] width 320 height 219
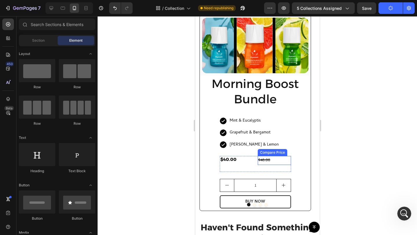
click at [262, 158] on div "$48.00" at bounding box center [274, 160] width 33 height 9
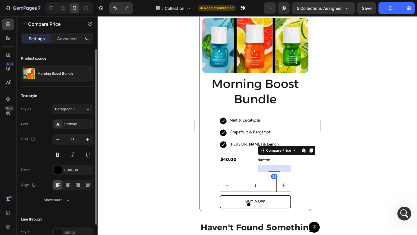
scroll to position [31, 0]
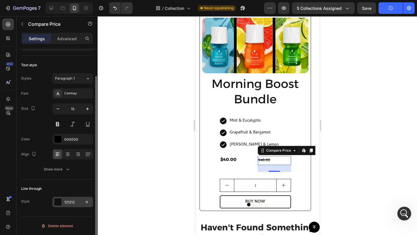
click at [68, 198] on div "121212" at bounding box center [72, 202] width 41 height 10
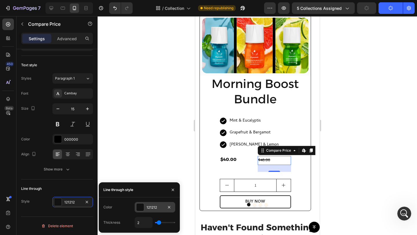
scroll to position [2773, 0]
click at [141, 207] on div at bounding box center [140, 208] width 8 height 8
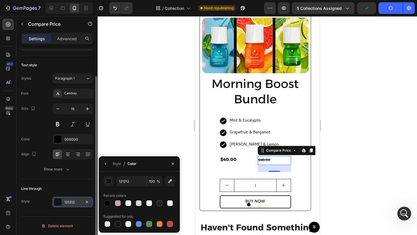
click at [71, 203] on div "121212" at bounding box center [72, 202] width 17 height 5
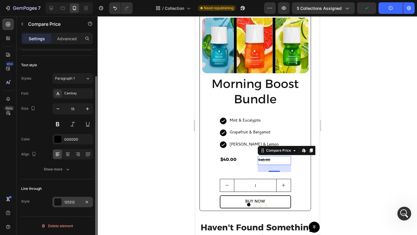
click at [69, 200] on div "121212" at bounding box center [72, 202] width 17 height 5
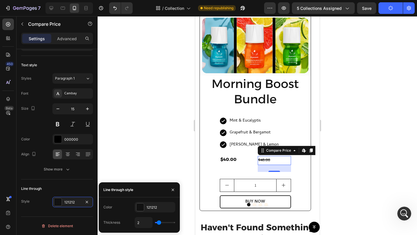
type input "1"
click at [156, 223] on input "range" at bounding box center [165, 222] width 20 height 1
drag, startPoint x: 157, startPoint y: 222, endPoint x: 151, endPoint y: 223, distance: 5.9
click at [155, 223] on input "range" at bounding box center [165, 222] width 20 height 1
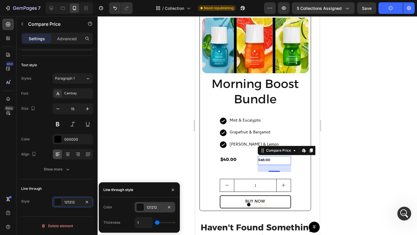
click at [143, 208] on div at bounding box center [140, 208] width 8 height 8
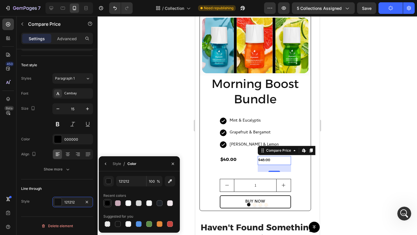
click at [108, 203] on div at bounding box center [108, 203] width 6 height 6
type input "000000"
click at [134, 130] on div at bounding box center [258, 125] width 320 height 219
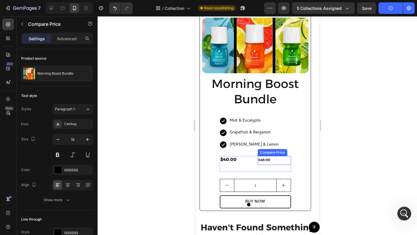
click at [260, 158] on div "$48.00" at bounding box center [274, 160] width 33 height 9
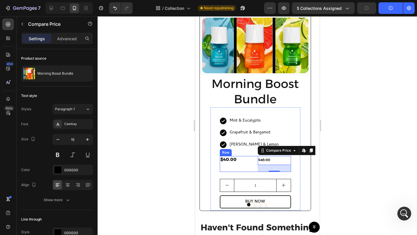
click at [238, 156] on div "Icon Mint & Eucalyptis Text block Row Icon Grapefruit & Bergamot Text block Row…" at bounding box center [255, 163] width 71 height 92
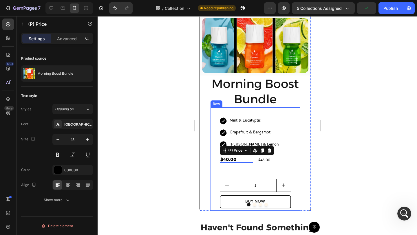
scroll to position [0, 0]
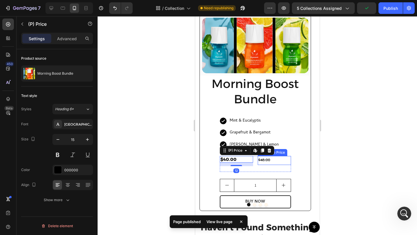
click at [260, 159] on div "$48.00" at bounding box center [274, 160] width 33 height 9
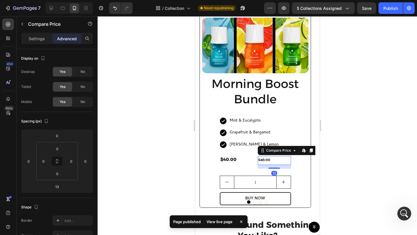
scroll to position [1, 0]
click at [254, 158] on div "$40.00 (P) Price (P) Price $48.00 Compare Price Edit content in Shopify 13 Comp…" at bounding box center [255, 162] width 71 height 13
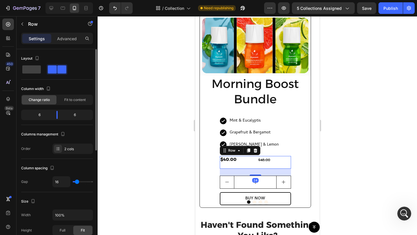
type input "13"
type input "12"
type input "4"
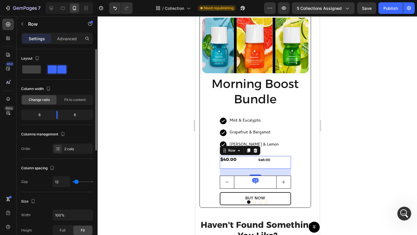
type input "4"
type input "0"
drag, startPoint x: 77, startPoint y: 182, endPoint x: 72, endPoint y: 182, distance: 5.2
type input "0"
click at [73, 182] on input "range" at bounding box center [83, 181] width 20 height 1
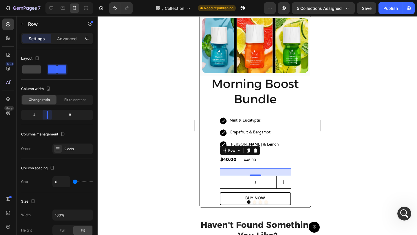
drag, startPoint x: 57, startPoint y: 118, endPoint x: 43, endPoint y: 116, distance: 14.3
click at [43, 0] on body "7 Version history / Collection Need republishing Preview 5 collections assigned…" at bounding box center [208, 0] width 417 height 0
click at [233, 160] on div "$40.00" at bounding box center [232, 159] width 24 height 7
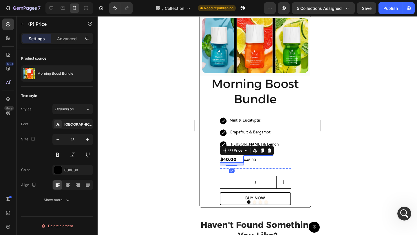
click at [249, 159] on div "$48.00" at bounding box center [267, 160] width 48 height 9
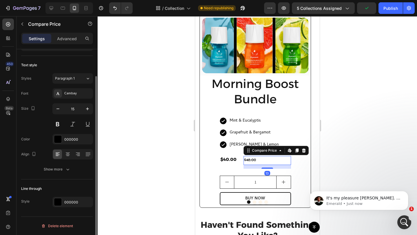
scroll to position [30, 0]
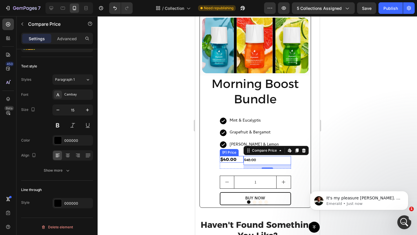
click at [232, 160] on div "$40.00" at bounding box center [232, 159] width 24 height 7
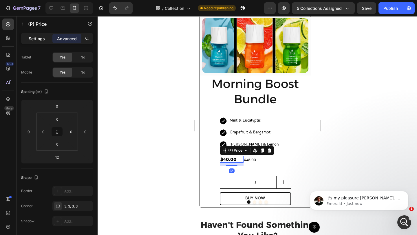
click at [39, 41] on p "Settings" at bounding box center [37, 39] width 16 height 6
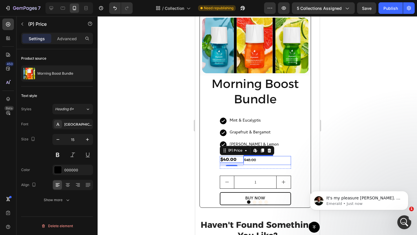
click at [248, 159] on div "$48.00" at bounding box center [267, 160] width 48 height 9
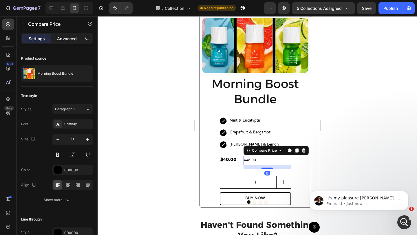
click at [63, 38] on p "Advanced" at bounding box center [67, 39] width 20 height 6
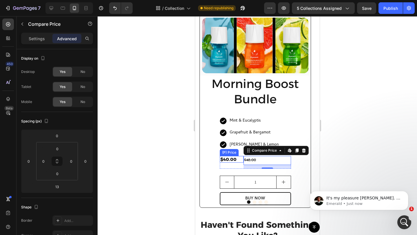
click at [230, 159] on div "$40.00" at bounding box center [232, 159] width 24 height 7
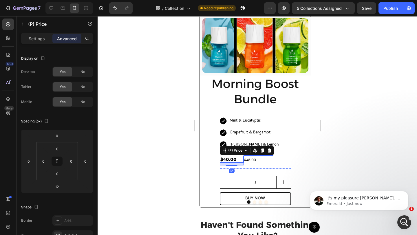
click at [251, 159] on div "$48.00" at bounding box center [267, 160] width 48 height 9
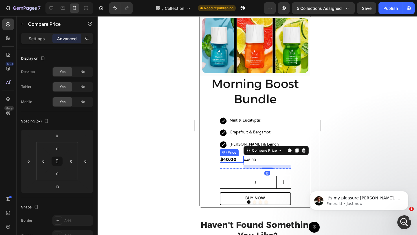
click at [234, 159] on div "$40.00" at bounding box center [232, 159] width 24 height 7
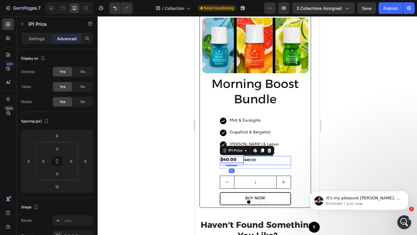
click at [254, 159] on div "$48.00" at bounding box center [267, 160] width 48 height 9
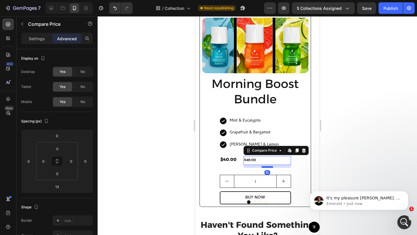
click at [263, 167] on div at bounding box center [267, 167] width 12 height 2
type input "10"
click at [234, 158] on div "$40.00" at bounding box center [232, 159] width 24 height 7
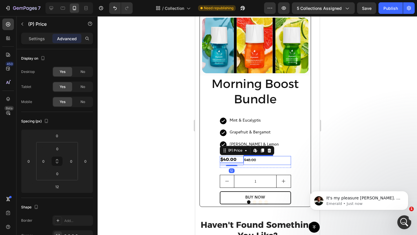
click at [249, 162] on div "$48.00" at bounding box center [267, 160] width 48 height 9
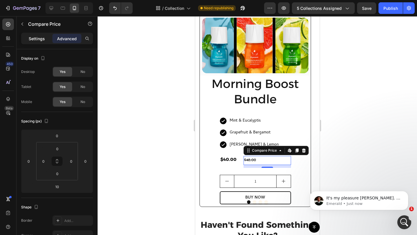
click at [42, 41] on p "Settings" at bounding box center [37, 39] width 16 height 6
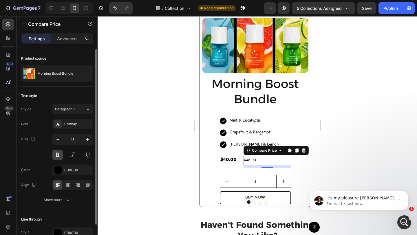
click at [60, 155] on button at bounding box center [57, 155] width 10 height 10
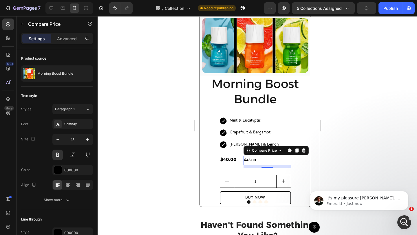
click at [155, 167] on div at bounding box center [258, 125] width 320 height 219
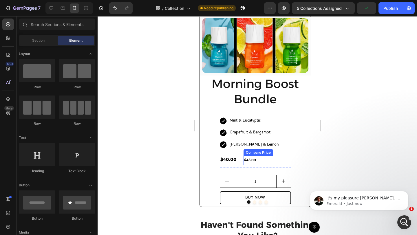
click at [248, 158] on div "$48.00" at bounding box center [267, 160] width 48 height 9
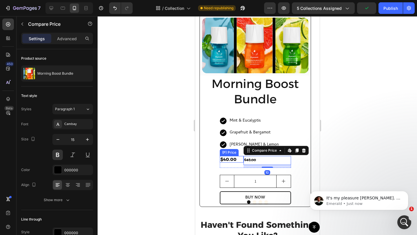
click at [228, 160] on div "$40.00" at bounding box center [232, 159] width 24 height 7
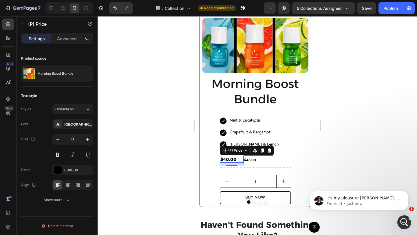
click at [250, 162] on div "$48.00" at bounding box center [267, 160] width 48 height 9
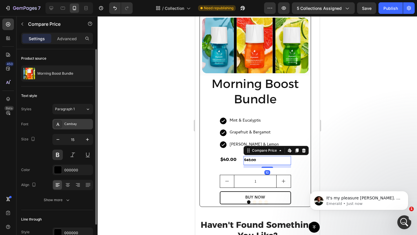
click at [76, 122] on div "Cambay" at bounding box center [77, 124] width 27 height 5
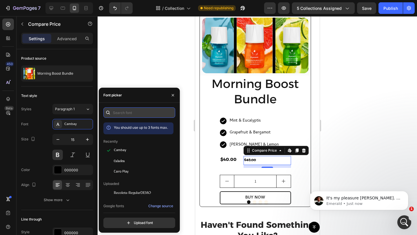
click at [123, 112] on input "text" at bounding box center [139, 112] width 72 height 10
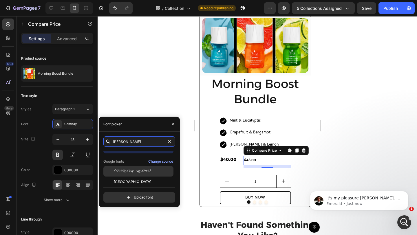
scroll to position [14, 0]
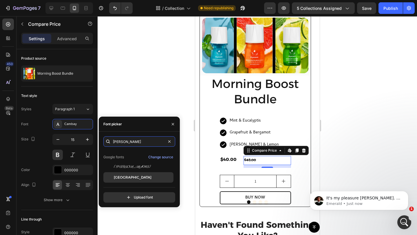
type input "alex"
click at [138, 174] on div "Alexandria" at bounding box center [138, 177] width 70 height 10
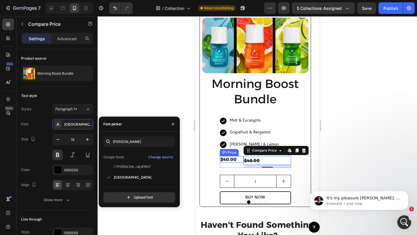
click at [238, 159] on div "$40.00" at bounding box center [232, 159] width 24 height 7
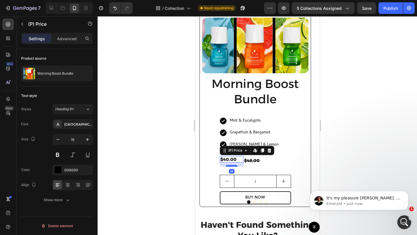
click at [234, 167] on div at bounding box center [232, 166] width 12 height 2
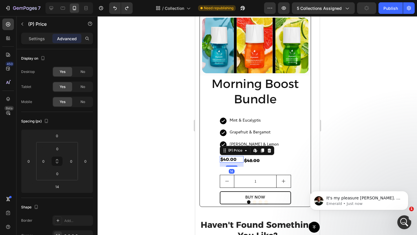
type input "12"
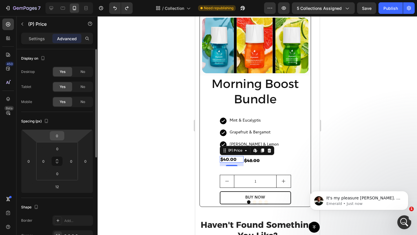
click at [58, 139] on input "0" at bounding box center [57, 136] width 12 height 9
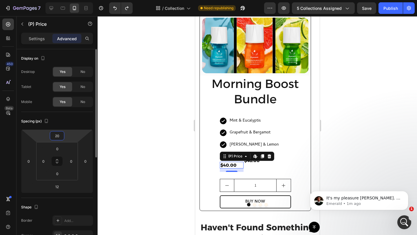
type input "2"
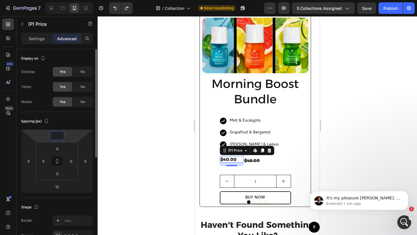
type input "5"
type input "4"
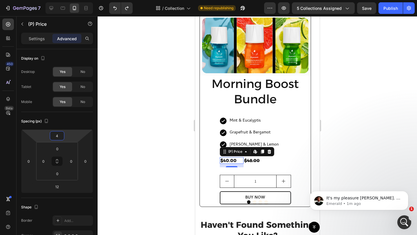
click at [136, 102] on div at bounding box center [258, 125] width 320 height 219
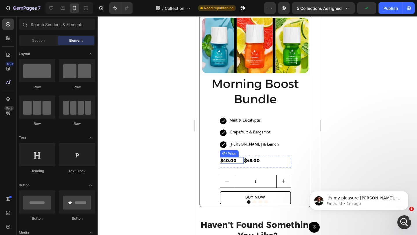
click at [229, 163] on div "$40.00" at bounding box center [232, 160] width 24 height 7
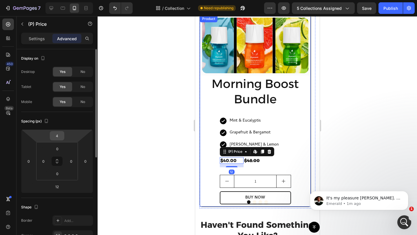
click at [60, 134] on input "4" at bounding box center [57, 136] width 12 height 9
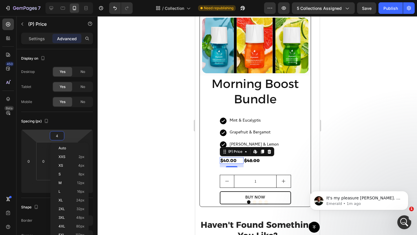
type input "3"
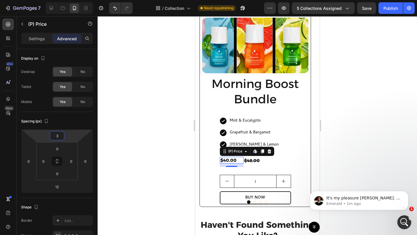
click at [338, 130] on div at bounding box center [258, 125] width 320 height 219
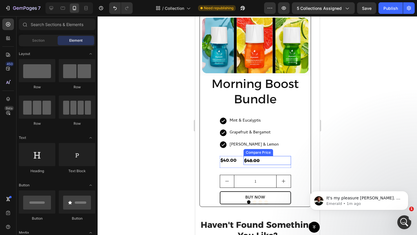
click at [253, 160] on div "$48.00" at bounding box center [267, 160] width 48 height 9
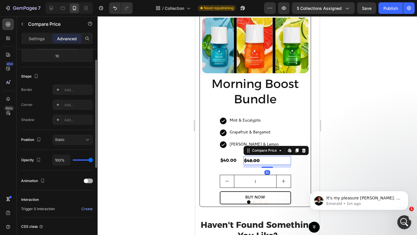
scroll to position [175, 0]
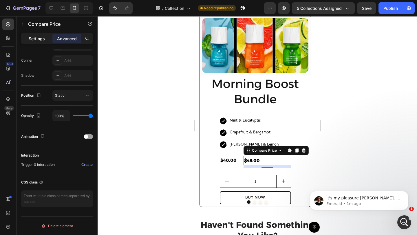
click at [38, 40] on p "Settings" at bounding box center [37, 39] width 16 height 6
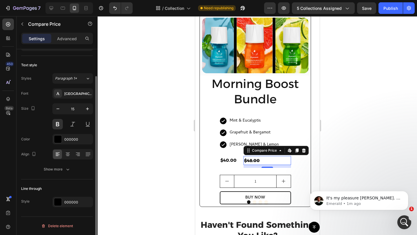
scroll to position [31, 0]
click at [70, 201] on div "000000" at bounding box center [72, 202] width 17 height 5
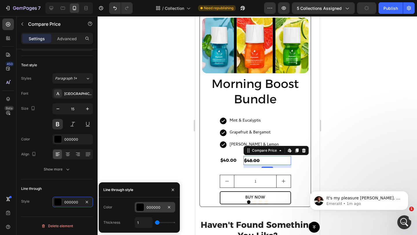
click at [136, 208] on div at bounding box center [140, 208] width 8 height 8
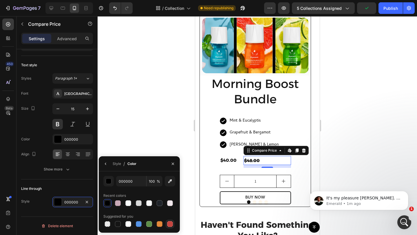
click at [171, 225] on div at bounding box center [170, 224] width 6 height 6
type input "C5453F"
click at [107, 165] on icon "button" at bounding box center [105, 164] width 5 height 5
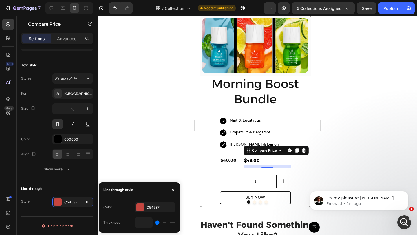
type input "2"
click at [159, 222] on input "range" at bounding box center [165, 222] width 20 height 1
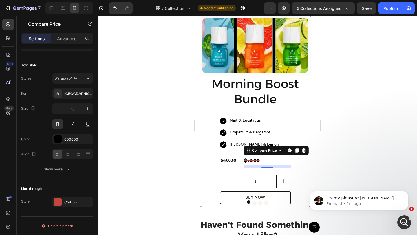
click at [351, 143] on div at bounding box center [258, 125] width 320 height 219
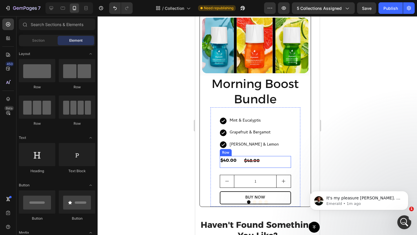
click at [279, 166] on div "$48.00 Compare Price Compare Price" at bounding box center [267, 162] width 48 height 12
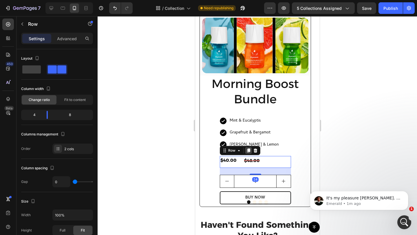
click at [250, 150] on icon at bounding box center [248, 151] width 3 height 4
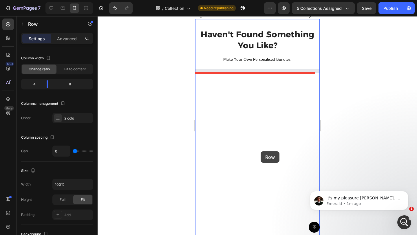
scroll to position [140, 0]
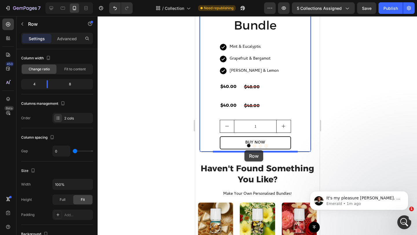
drag, startPoint x: 235, startPoint y: 170, endPoint x: 244, endPoint y: 150, distance: 21.9
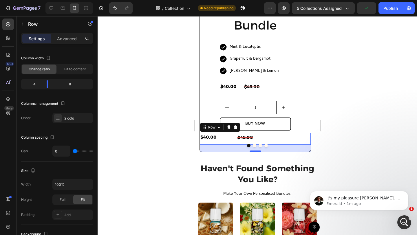
click at [251, 149] on div "24" at bounding box center [255, 148] width 111 height 7
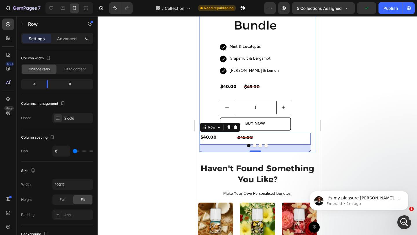
click at [253, 145] on button "Dot" at bounding box center [254, 145] width 3 height 3
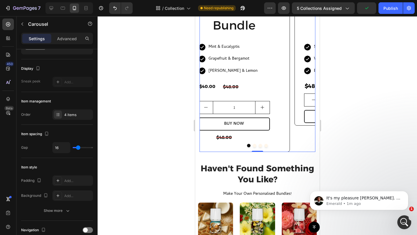
scroll to position [0, 0]
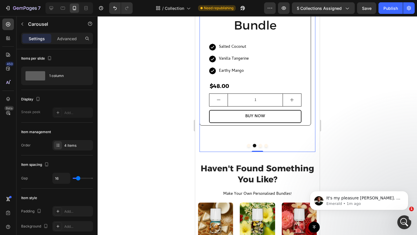
click at [247, 145] on button "Dot" at bounding box center [248, 145] width 3 height 3
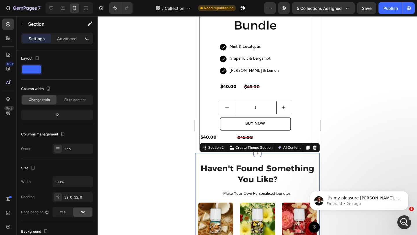
click at [326, 136] on div at bounding box center [258, 125] width 320 height 219
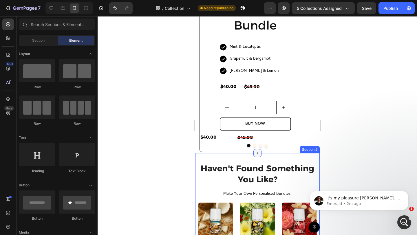
click at [258, 152] on div at bounding box center [257, 153] width 8 height 8
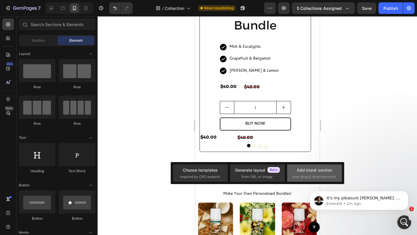
click at [306, 174] on div "Add blank section then drag & drop elements" at bounding box center [315, 173] width 44 height 12
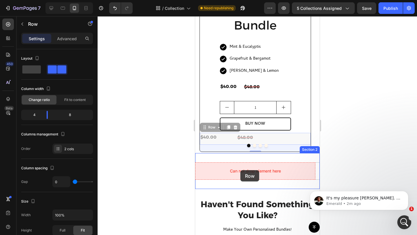
drag, startPoint x: 234, startPoint y: 143, endPoint x: 240, endPoint y: 170, distance: 27.8
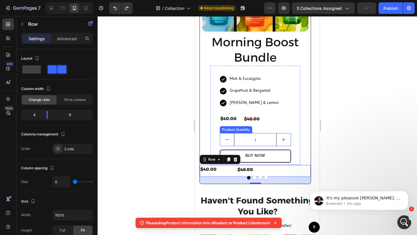
scroll to position [108, 0]
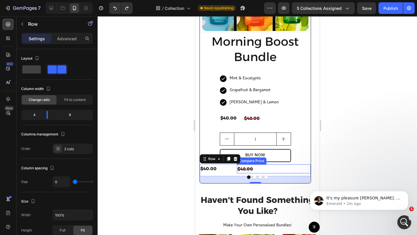
click at [256, 168] on div "$48.00" at bounding box center [274, 169] width 74 height 9
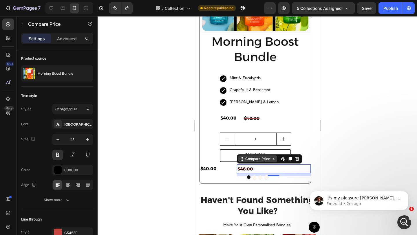
click at [269, 161] on div "Compare Price" at bounding box center [257, 158] width 27 height 5
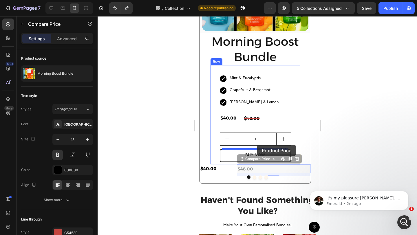
drag, startPoint x: 253, startPoint y: 168, endPoint x: 257, endPoint y: 145, distance: 23.0
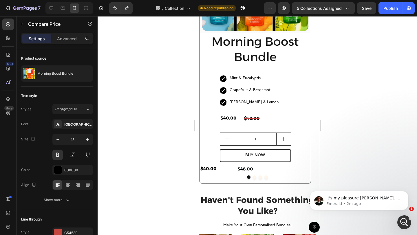
click at [258, 173] on div "$48.00" at bounding box center [274, 169] width 74 height 9
click at [235, 174] on div "$40.00 (P) Price (P) Price" at bounding box center [218, 171] width 37 height 12
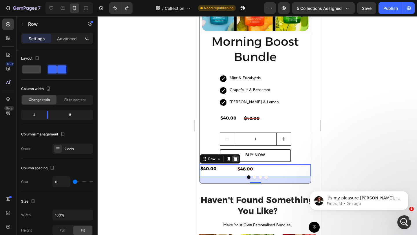
click at [237, 160] on icon at bounding box center [235, 159] width 5 height 5
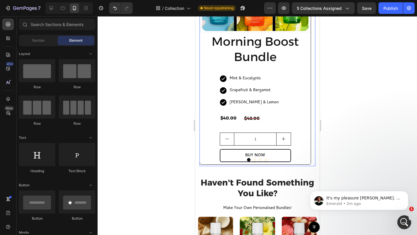
click at [253, 159] on button "Dot" at bounding box center [254, 159] width 3 height 3
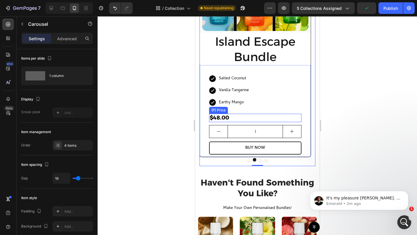
click at [221, 118] on div "$48.00" at bounding box center [255, 118] width 92 height 8
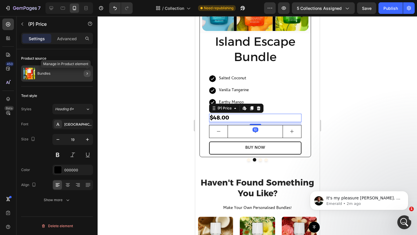
click at [84, 73] on button "button" at bounding box center [87, 73] width 7 height 7
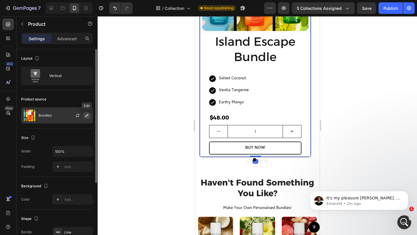
click at [86, 114] on icon "button" at bounding box center [87, 115] width 5 height 5
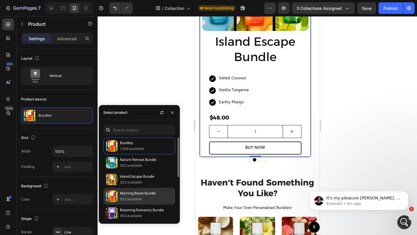
click at [139, 194] on p "Morning Boost Bundle" at bounding box center [146, 194] width 53 height 6
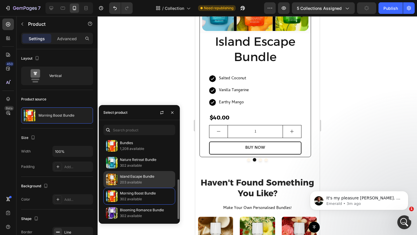
scroll to position [28, 0]
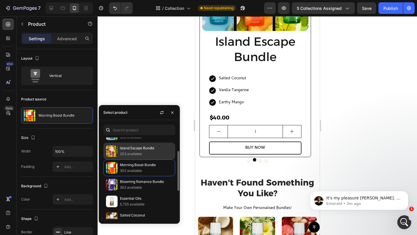
click at [130, 150] on p "Island Escape Bundle" at bounding box center [146, 148] width 53 height 6
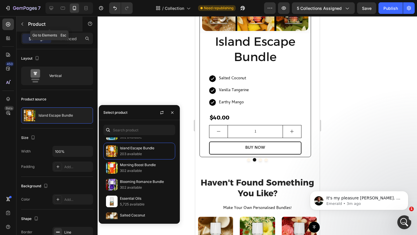
click at [23, 25] on icon "button" at bounding box center [22, 24] width 5 height 5
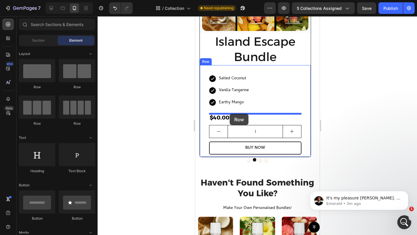
drag, startPoint x: 273, startPoint y: 91, endPoint x: 229, endPoint y: 114, distance: 49.1
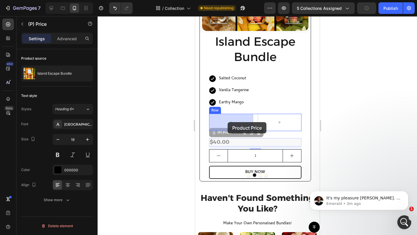
drag, startPoint x: 227, startPoint y: 139, endPoint x: 249, endPoint y: 138, distance: 22.6
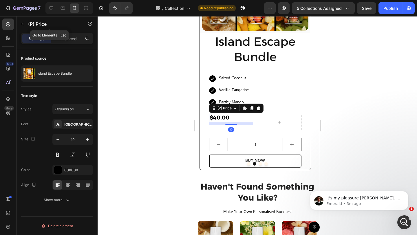
click at [18, 27] on button "button" at bounding box center [22, 23] width 9 height 9
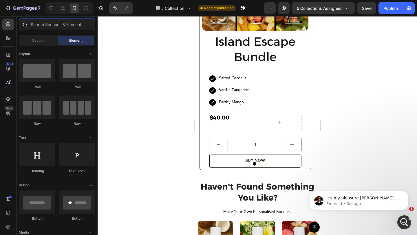
click at [68, 23] on input "text" at bounding box center [57, 25] width 76 height 12
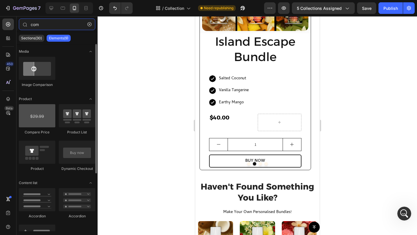
type input "com"
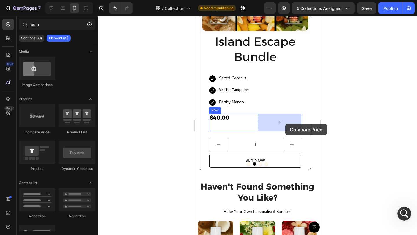
drag, startPoint x: 236, startPoint y: 134, endPoint x: 285, endPoint y: 124, distance: 50.3
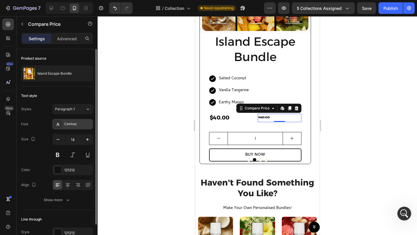
click at [61, 124] on div at bounding box center [58, 124] width 8 height 8
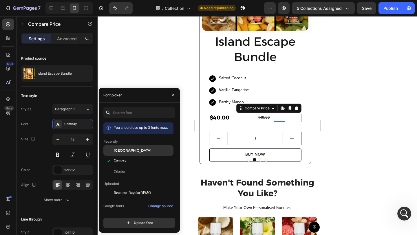
click at [120, 149] on span "Alexandria" at bounding box center [133, 150] width 38 height 5
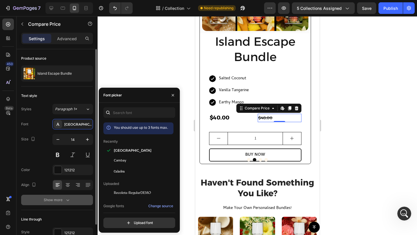
scroll to position [31, 0]
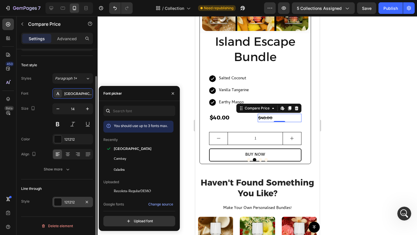
click at [64, 204] on div "121212" at bounding box center [72, 202] width 17 height 5
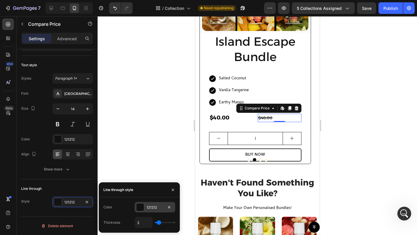
click at [139, 208] on div at bounding box center [140, 208] width 8 height 8
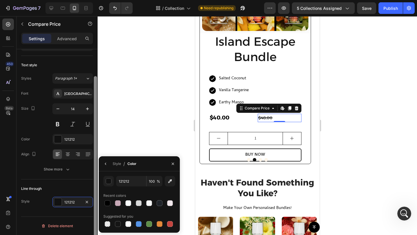
click at [169, 223] on div at bounding box center [170, 224] width 6 height 6
type input "C5453F"
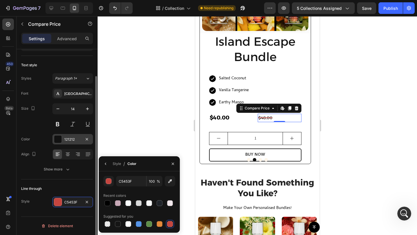
click at [72, 139] on div "121212" at bounding box center [72, 139] width 17 height 5
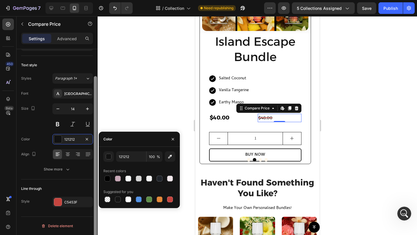
drag, startPoint x: 104, startPoint y: 179, endPoint x: 97, endPoint y: 172, distance: 9.8
click at [104, 179] on div at bounding box center [107, 178] width 7 height 7
type input "000000"
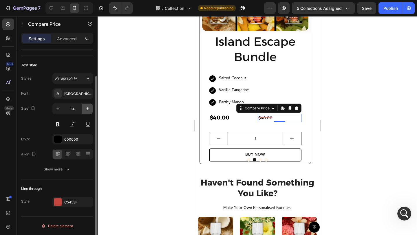
click at [85, 107] on icon "button" at bounding box center [88, 109] width 6 height 6
type input "15"
click at [56, 122] on button at bounding box center [57, 124] width 10 height 10
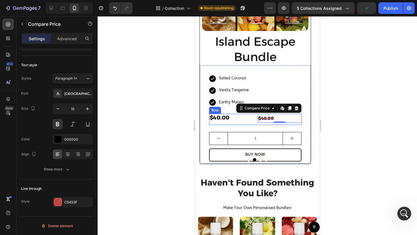
click at [253, 119] on div "$40.00 (P) Price (P) Price $48.00 Compare Price Edit content in Shopify 0 Compa…" at bounding box center [255, 119] width 92 height 11
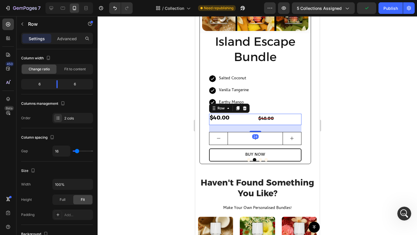
scroll to position [0, 0]
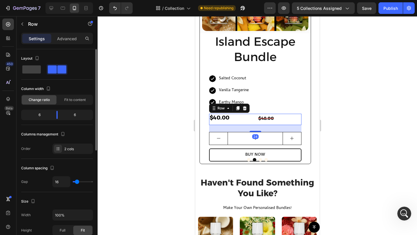
type input "11"
type input "10"
type input "0"
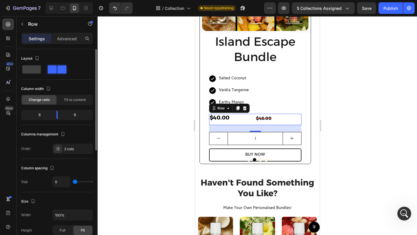
drag, startPoint x: 76, startPoint y: 180, endPoint x: 70, endPoint y: 181, distance: 6.8
type input "0"
click at [73, 181] on input "range" at bounding box center [83, 181] width 20 height 1
drag, startPoint x: 50, startPoint y: 116, endPoint x: 44, endPoint y: 115, distance: 6.3
click at [44, 0] on body "7 Version history / Collection Need republishing Preview 5 collections assigned…" at bounding box center [208, 0] width 417 height 0
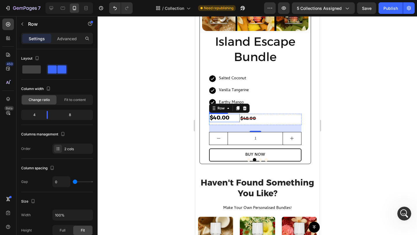
click at [226, 119] on div "$40.00" at bounding box center [224, 118] width 31 height 8
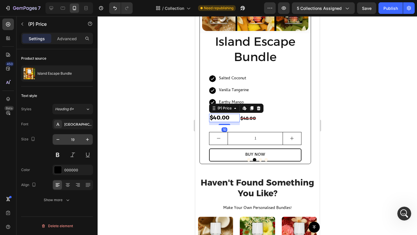
click at [64, 140] on input "19" at bounding box center [72, 139] width 19 height 10
click at [63, 140] on input "19" at bounding box center [72, 139] width 19 height 10
click at [62, 140] on button "button" at bounding box center [58, 139] width 10 height 10
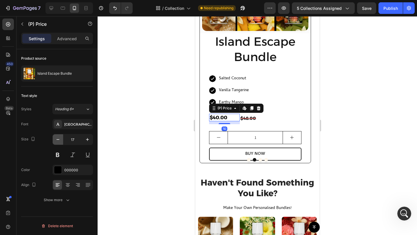
click at [62, 140] on button "button" at bounding box center [58, 139] width 10 height 10
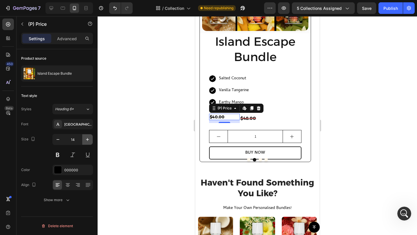
click at [90, 140] on icon "button" at bounding box center [88, 140] width 6 height 6
type input "15"
click at [66, 37] on p "Advanced" at bounding box center [67, 39] width 20 height 6
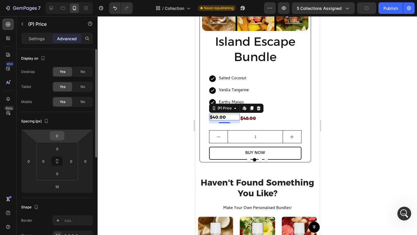
click at [59, 138] on input "0" at bounding box center [57, 136] width 12 height 9
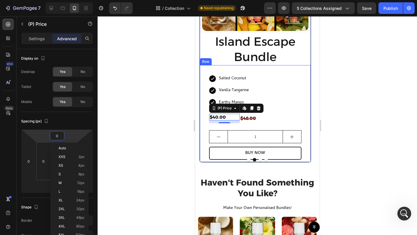
type input "3"
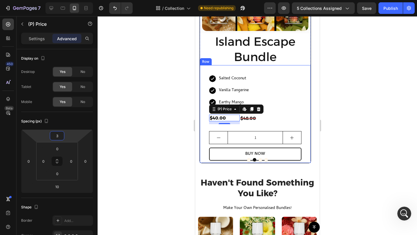
click at [353, 137] on div at bounding box center [258, 125] width 320 height 219
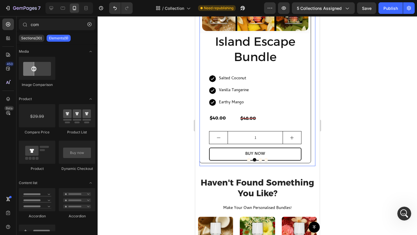
click at [258, 160] on button "Dot" at bounding box center [259, 159] width 3 height 3
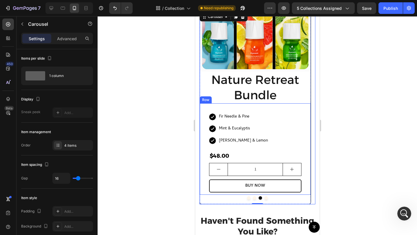
scroll to position [68, 0]
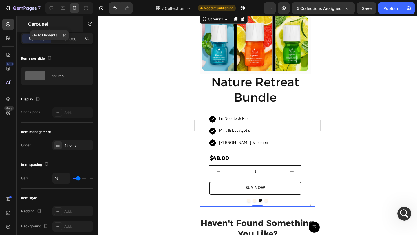
click at [19, 23] on button "button" at bounding box center [22, 23] width 9 height 9
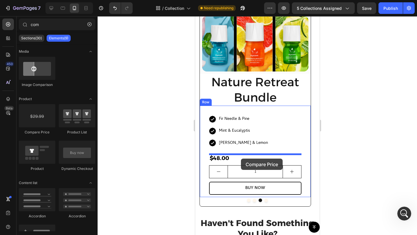
drag, startPoint x: 229, startPoint y: 133, endPoint x: 241, endPoint y: 159, distance: 28.7
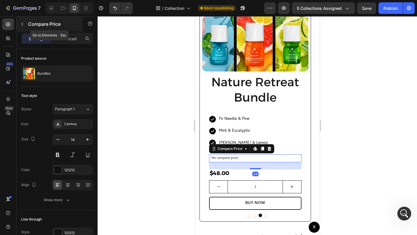
click at [19, 24] on button "button" at bounding box center [22, 23] width 9 height 9
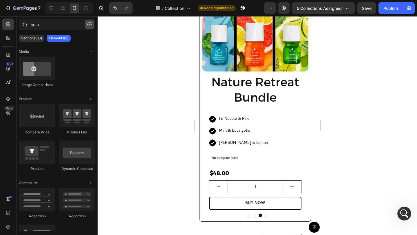
click at [93, 25] on button "button" at bounding box center [89, 24] width 9 height 9
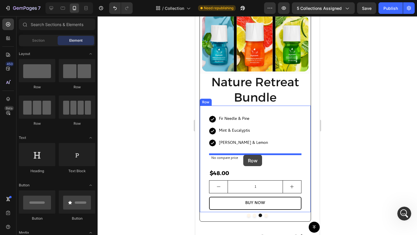
drag, startPoint x: 310, startPoint y: 101, endPoint x: 243, endPoint y: 155, distance: 86.5
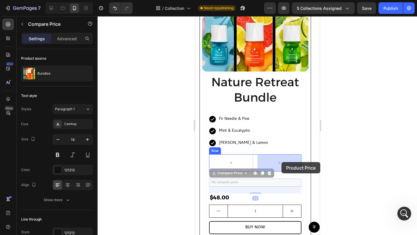
drag, startPoint x: 237, startPoint y: 180, endPoint x: 258, endPoint y: 174, distance: 21.6
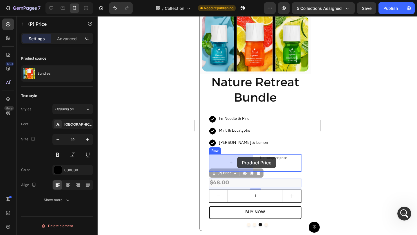
drag, startPoint x: 240, startPoint y: 169, endPoint x: 237, endPoint y: 157, distance: 12.7
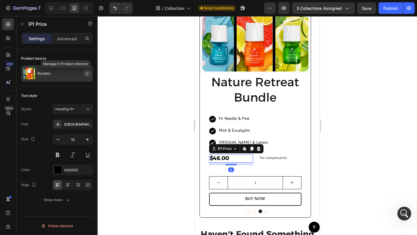
click at [87, 72] on icon "button" at bounding box center [87, 73] width 5 height 5
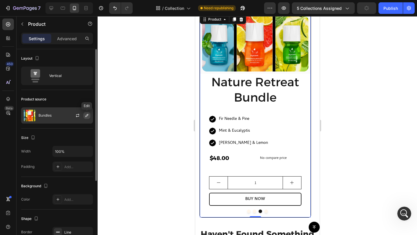
click at [87, 115] on icon "button" at bounding box center [87, 115] width 5 height 5
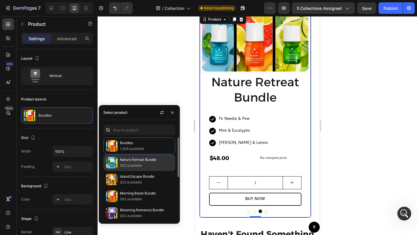
click at [130, 163] on p "302 available" at bounding box center [146, 166] width 53 height 6
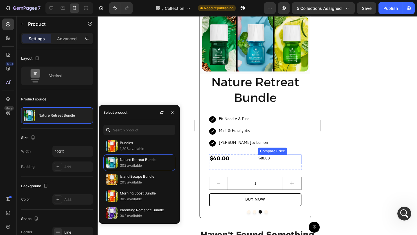
click at [263, 157] on div "$48.00" at bounding box center [280, 159] width 44 height 8
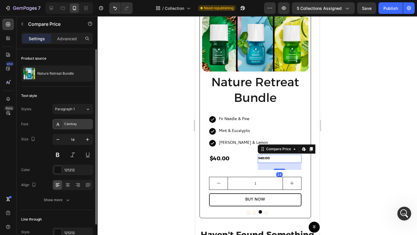
click at [70, 124] on div "Cambay" at bounding box center [77, 124] width 27 height 5
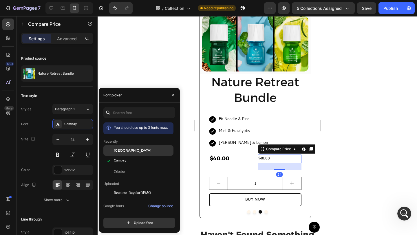
click at [125, 154] on div "Alexandria" at bounding box center [138, 150] width 70 height 10
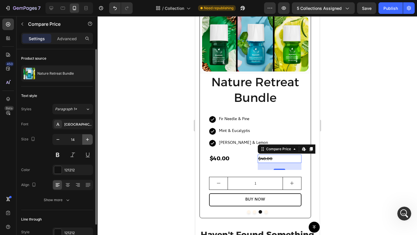
click at [83, 141] on button "button" at bounding box center [87, 139] width 10 height 10
type input "15"
click at [59, 169] on div at bounding box center [58, 170] width 8 height 8
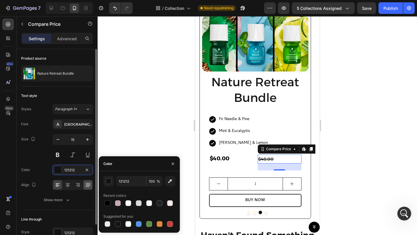
drag, startPoint x: 107, startPoint y: 200, endPoint x: 92, endPoint y: 182, distance: 24.5
click at [107, 200] on div at bounding box center [107, 203] width 7 height 7
type input "000000"
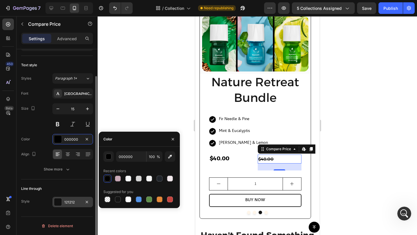
click at [61, 202] on div at bounding box center [58, 202] width 8 height 8
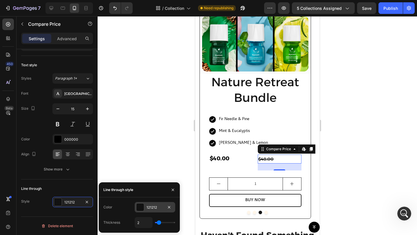
click at [138, 206] on div at bounding box center [140, 208] width 8 height 8
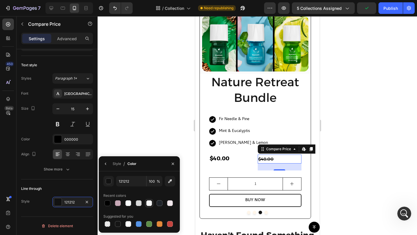
click at [170, 224] on div at bounding box center [170, 224] width 6 height 6
type input "C5453F"
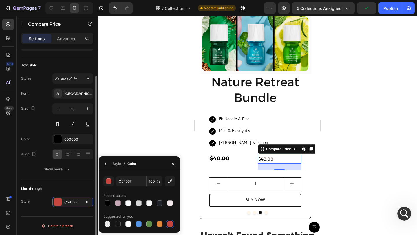
scroll to position [24, 0]
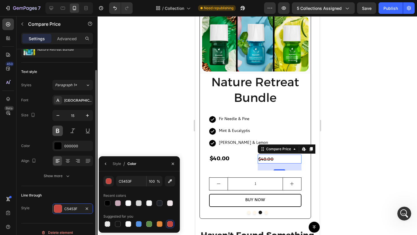
click at [57, 130] on button at bounding box center [57, 131] width 10 height 10
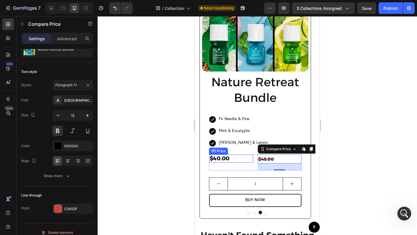
click at [247, 160] on div "$40.00" at bounding box center [231, 159] width 44 height 8
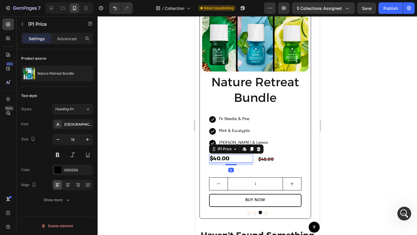
scroll to position [0, 0]
click at [61, 139] on button "button" at bounding box center [58, 139] width 10 height 10
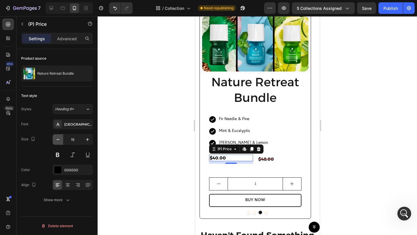
click at [61, 139] on button "button" at bounding box center [58, 139] width 10 height 10
click at [87, 142] on icon "button" at bounding box center [88, 140] width 6 height 6
type input "15"
click at [68, 42] on div "Advanced" at bounding box center [66, 38] width 29 height 9
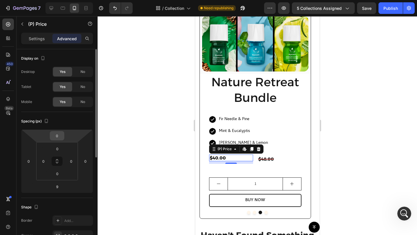
click at [60, 135] on input "0" at bounding box center [57, 136] width 12 height 9
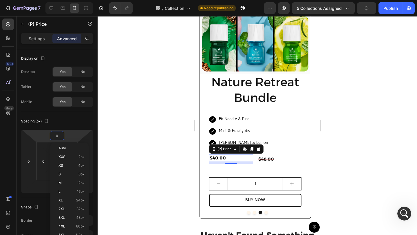
type input "3"
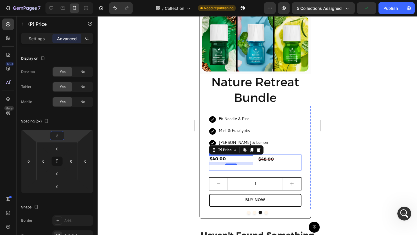
click at [253, 160] on div "$40.00 (P) Price Edit content in Shopify 9 (P) Price Edit content in Shopify 9 …" at bounding box center [255, 163] width 92 height 16
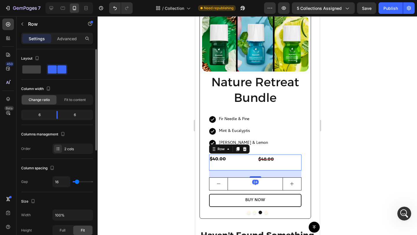
drag, startPoint x: 79, startPoint y: 184, endPoint x: 71, endPoint y: 184, distance: 7.8
click at [71, 184] on div "16" at bounding box center [72, 181] width 41 height 11
drag, startPoint x: 73, startPoint y: 182, endPoint x: 63, endPoint y: 180, distance: 9.7
click at [63, 181] on div "16" at bounding box center [72, 181] width 41 height 11
type input "13"
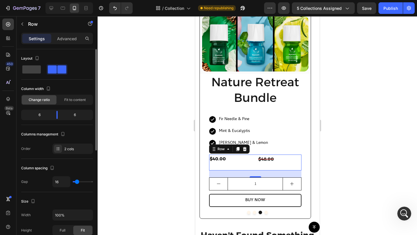
type input "13"
type input "4"
type input "3"
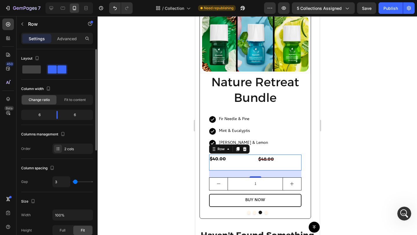
type input "2"
type input "1"
type input "0"
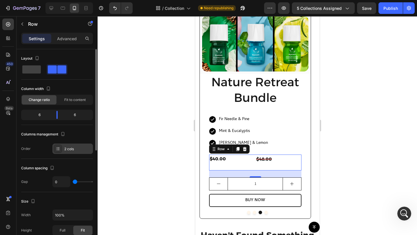
drag, startPoint x: 76, startPoint y: 181, endPoint x: 60, endPoint y: 152, distance: 33.5
type input "0"
click at [73, 181] on input "range" at bounding box center [83, 181] width 20 height 1
drag, startPoint x: 58, startPoint y: 114, endPoint x: 43, endPoint y: 113, distance: 14.8
click at [43, 0] on body "7 Version history / Collection Need republishing Preview 5 collections assigned…" at bounding box center [208, 0] width 417 height 0
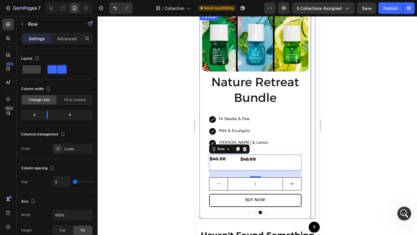
click at [253, 212] on button "Dot" at bounding box center [254, 212] width 3 height 3
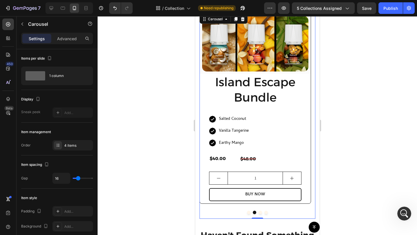
click at [247, 212] on button "Dot" at bounding box center [248, 212] width 3 height 3
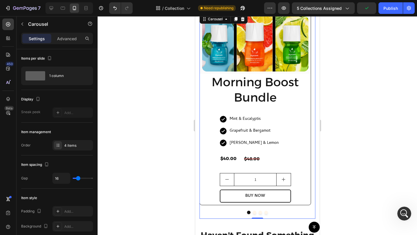
click at [253, 212] on button "Dot" at bounding box center [254, 212] width 3 height 3
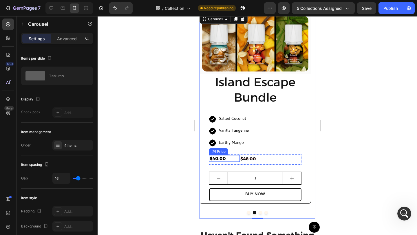
click at [236, 157] on div "$40.00" at bounding box center [224, 158] width 31 height 7
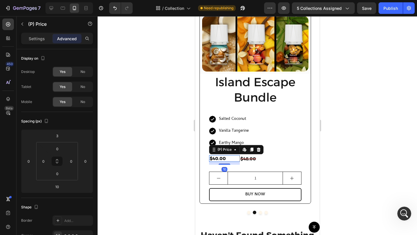
click at [239, 164] on div "10" at bounding box center [224, 163] width 31 height 3
click at [240, 164] on div "$48.00 Compare Price Compare Price" at bounding box center [271, 159] width 62 height 11
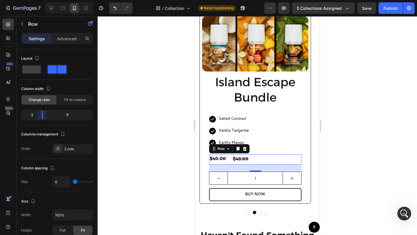
drag, startPoint x: 48, startPoint y: 117, endPoint x: 42, endPoint y: 116, distance: 6.3
click at [42, 0] on body "7 Version history / Collection Need republishing Preview 5 collections assigned…" at bounding box center [208, 0] width 417 height 0
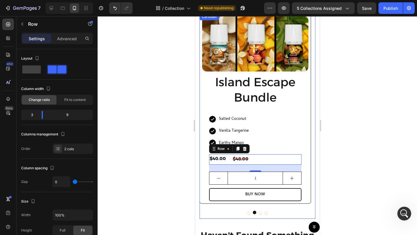
drag, startPoint x: 257, startPoint y: 213, endPoint x: 241, endPoint y: 206, distance: 17.6
click at [258, 213] on button "Dot" at bounding box center [259, 212] width 3 height 3
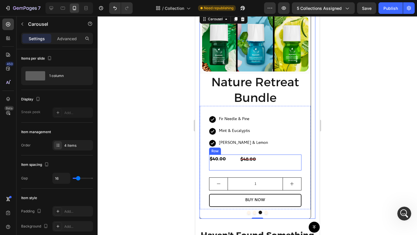
click at [237, 168] on div "$40.00 (P) Price (P) Price" at bounding box center [224, 163] width 31 height 16
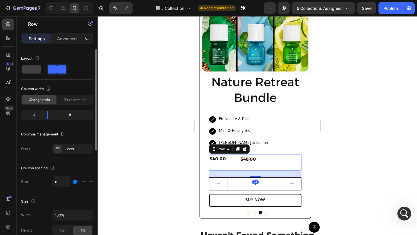
click at [41, 113] on div "4" at bounding box center [32, 115] width 20 height 8
drag, startPoint x: 46, startPoint y: 116, endPoint x: 41, endPoint y: 116, distance: 5.5
click at [41, 0] on body "7 Version history / Collection Need republishing Preview 5 collections assigned…" at bounding box center [208, 0] width 417 height 0
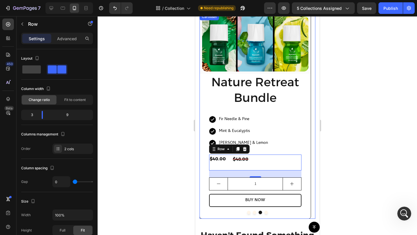
click at [264, 212] on button "Dot" at bounding box center [265, 212] width 3 height 3
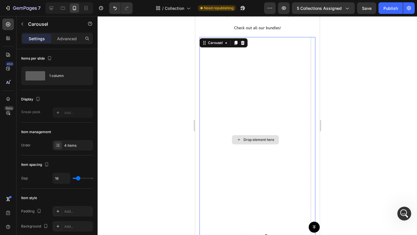
scroll to position [63, 0]
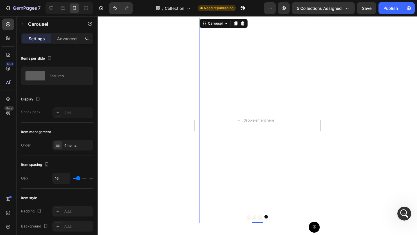
click at [258, 217] on button "Dot" at bounding box center [259, 216] width 3 height 3
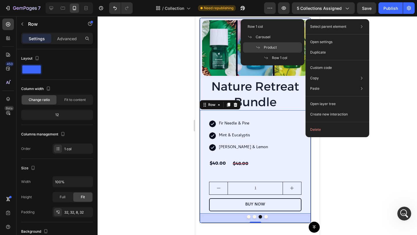
click at [272, 47] on span "Product" at bounding box center [270, 47] width 13 height 5
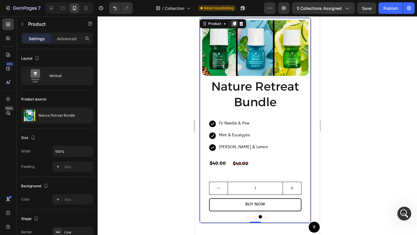
click at [234, 23] on icon at bounding box center [234, 24] width 3 height 4
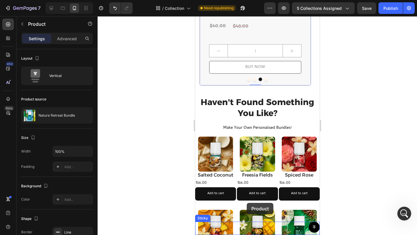
scroll to position [434, 0]
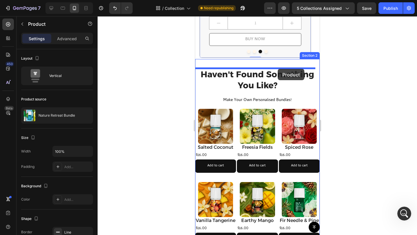
drag, startPoint x: 219, startPoint y: 32, endPoint x: 278, endPoint y: 69, distance: 69.0
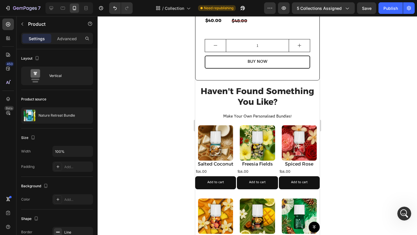
scroll to position [198, 0]
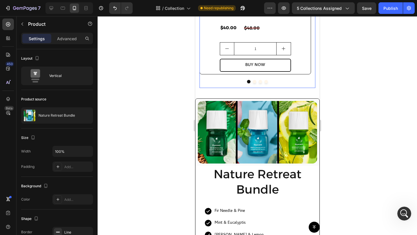
click at [265, 81] on button "Dot" at bounding box center [265, 81] width 3 height 3
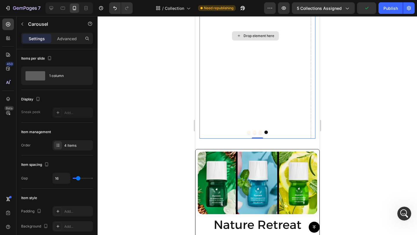
scroll to position [147, 0]
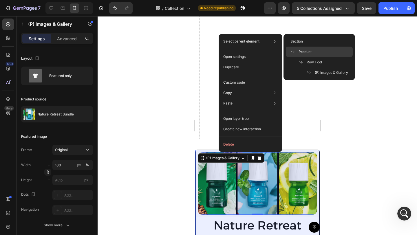
click at [315, 51] on div "Product" at bounding box center [319, 52] width 67 height 10
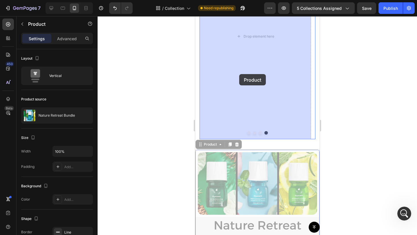
drag, startPoint x: 207, startPoint y: 146, endPoint x: 239, endPoint y: 74, distance: 78.7
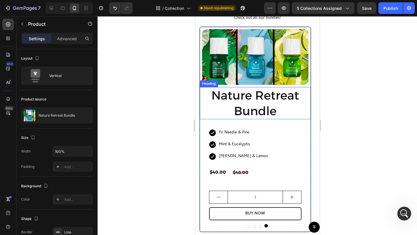
scroll to position [54, 0]
click at [260, 111] on h2 "Nature Retreat Bundle" at bounding box center [255, 103] width 111 height 32
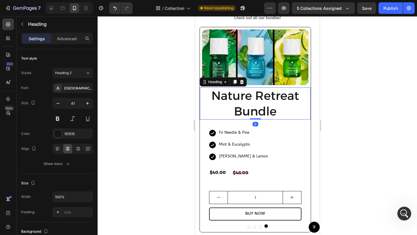
click at [275, 99] on h2 "Nature Retreat Bundle" at bounding box center [255, 103] width 111 height 32
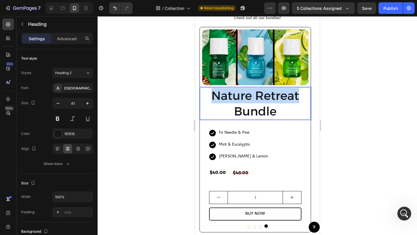
drag, startPoint x: 295, startPoint y: 94, endPoint x: 214, endPoint y: 95, distance: 81.7
click at [214, 95] on p "Nature Retreat Bundle" at bounding box center [255, 103] width 110 height 31
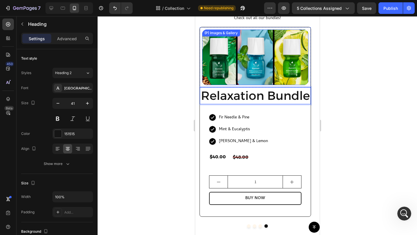
click at [269, 78] on img at bounding box center [255, 58] width 106 height 56
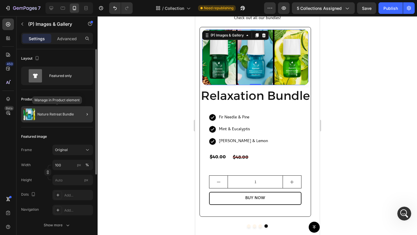
click at [76, 114] on div "Nature Retreat Bundle" at bounding box center [57, 114] width 72 height 16
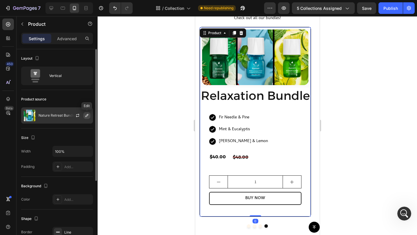
click at [87, 114] on icon "button" at bounding box center [86, 115] width 3 height 3
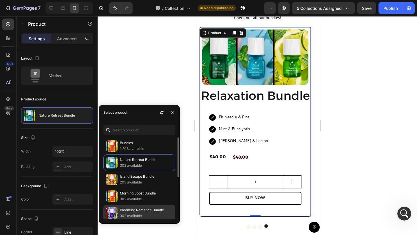
click at [134, 214] on p "302 available" at bounding box center [146, 216] width 53 height 6
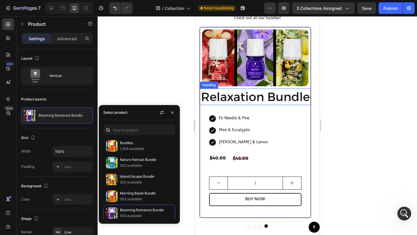
click at [262, 95] on h2 "Relaxation Bundle" at bounding box center [255, 97] width 111 height 17
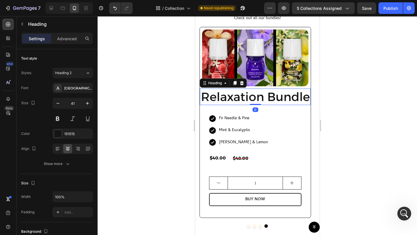
click at [263, 96] on h2 "Relaxation Bundle" at bounding box center [255, 97] width 111 height 17
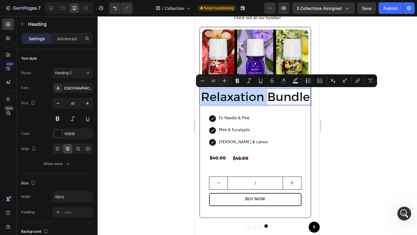
drag, startPoint x: 263, startPoint y: 96, endPoint x: 214, endPoint y: 97, distance: 49.0
click at [214, 97] on p "Relaxation Bundle" at bounding box center [255, 96] width 110 height 15
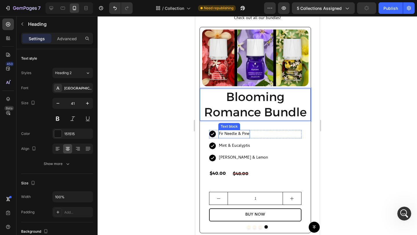
click at [240, 135] on p "Fir Needle & Pine" at bounding box center [234, 134] width 30 height 7
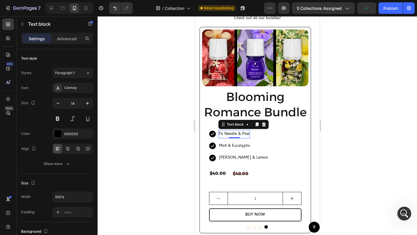
click at [240, 135] on p "Fir Needle & Pine" at bounding box center [234, 134] width 30 height 7
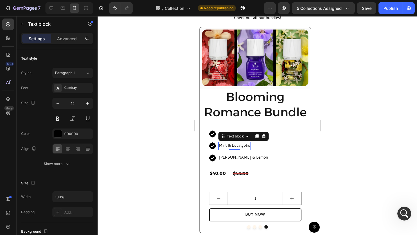
click at [239, 144] on p "Mint & Eucalyptis" at bounding box center [234, 146] width 31 height 7
click at [239, 145] on p "Mint & Eucalyptis" at bounding box center [234, 146] width 31 height 7
click at [236, 156] on p "[PERSON_NAME] & Lemon" at bounding box center [243, 157] width 49 height 7
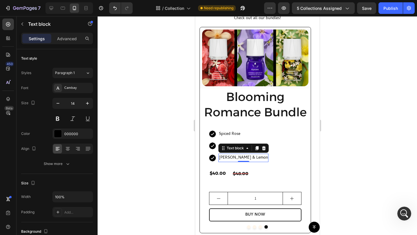
click at [246, 157] on p "[PERSON_NAME] & Lemon" at bounding box center [243, 157] width 49 height 7
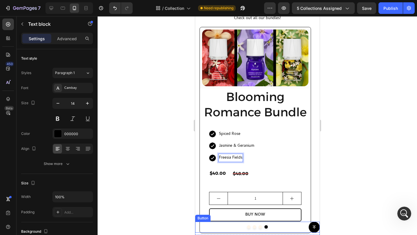
click at [256, 226] on div "Button" at bounding box center [257, 227] width 125 height 11
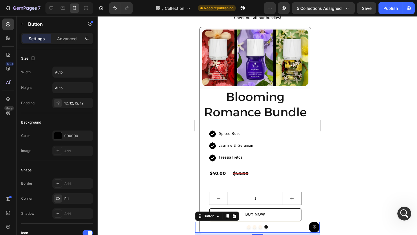
click at [257, 226] on div "Button 8" at bounding box center [257, 227] width 125 height 11
click at [260, 227] on div "Button 8" at bounding box center [257, 227] width 125 height 11
click at [258, 227] on div "Button 8" at bounding box center [257, 227] width 125 height 11
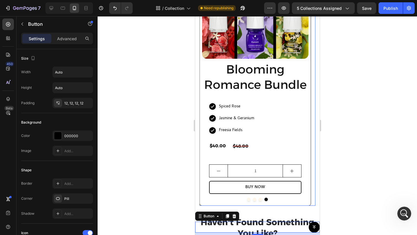
click at [258, 200] on button "Dot" at bounding box center [259, 199] width 3 height 3
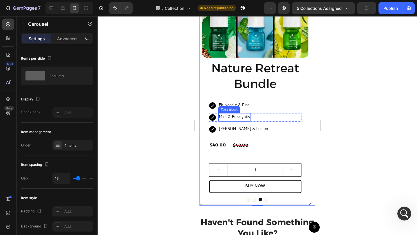
click at [241, 116] on p "Mint & Eucalyptis" at bounding box center [234, 117] width 31 height 7
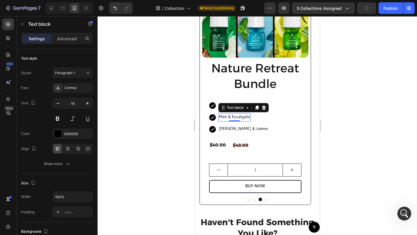
click at [245, 117] on p "Mint & Eucalyptis" at bounding box center [234, 117] width 31 height 7
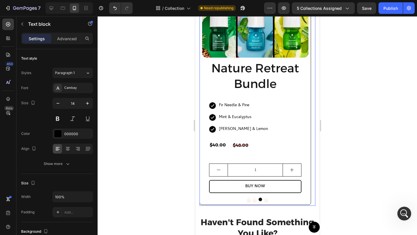
click at [253, 200] on button "Dot" at bounding box center [254, 199] width 3 height 3
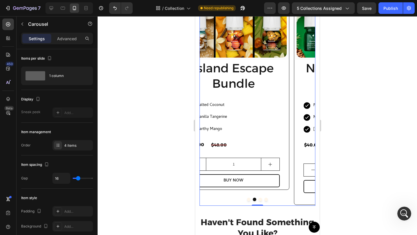
click at [253, 200] on button "Dot" at bounding box center [254, 199] width 3 height 3
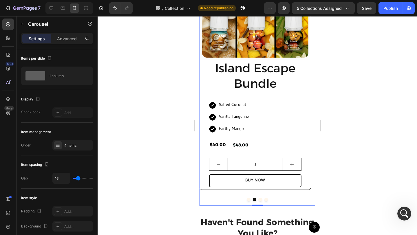
click at [244, 200] on div at bounding box center [257, 199] width 116 height 3
click at [247, 198] on button "Dot" at bounding box center [248, 199] width 3 height 3
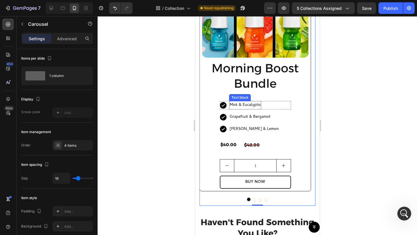
click at [250, 104] on p "Mint & Eucalyptis" at bounding box center [244, 105] width 31 height 7
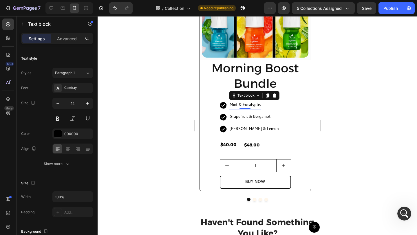
click at [256, 104] on p "Mint & Eucalyptis" at bounding box center [244, 105] width 31 height 7
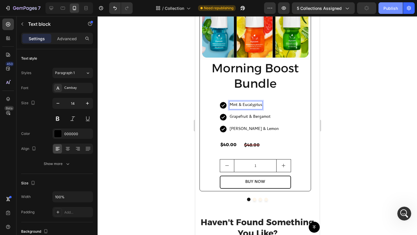
click at [390, 11] on button "Publish" at bounding box center [391, 8] width 24 height 12
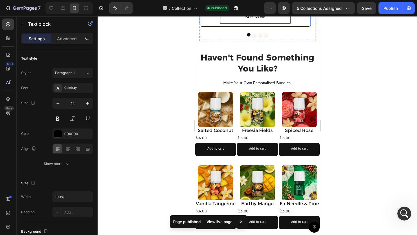
scroll to position [247, 0]
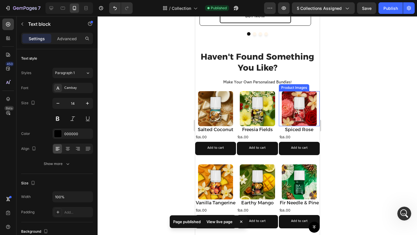
click at [295, 104] on img at bounding box center [299, 108] width 35 height 35
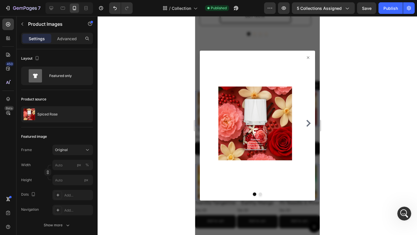
click at [334, 91] on div at bounding box center [258, 125] width 320 height 219
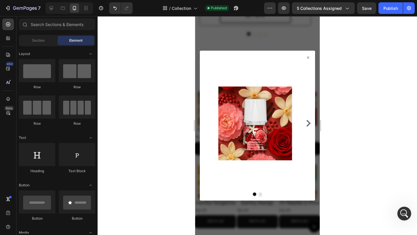
click at [306, 57] on icon at bounding box center [308, 57] width 5 height 5
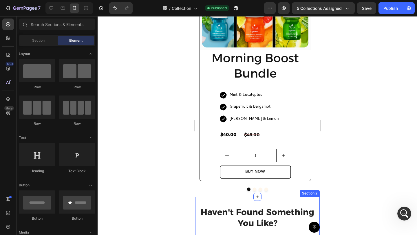
scroll to position [0, 0]
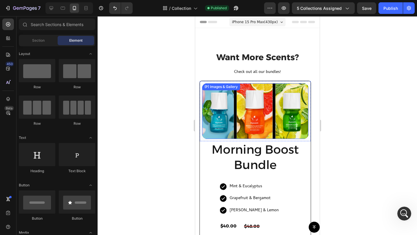
click at [247, 105] on img at bounding box center [255, 111] width 106 height 56
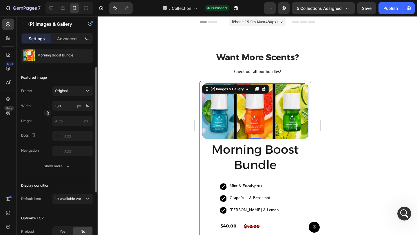
scroll to position [81, 0]
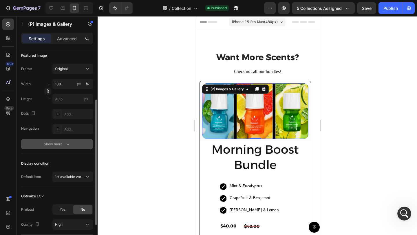
click at [62, 141] on button "Show more" at bounding box center [57, 144] width 72 height 10
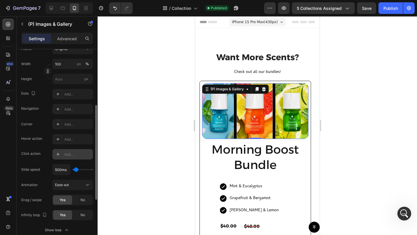
scroll to position [107, 0]
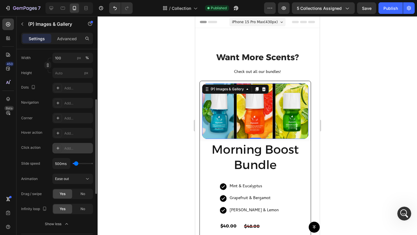
click at [74, 147] on div "Add..." at bounding box center [77, 148] width 27 height 5
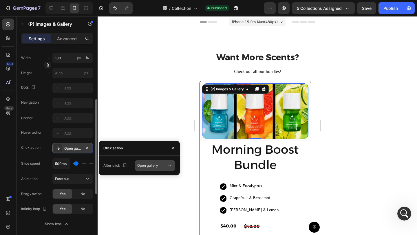
click at [148, 162] on button "Open gallery" at bounding box center [155, 165] width 41 height 10
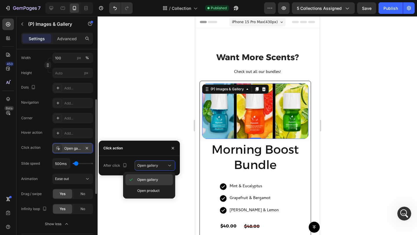
click at [155, 182] on span "Open gallery" at bounding box center [147, 179] width 21 height 5
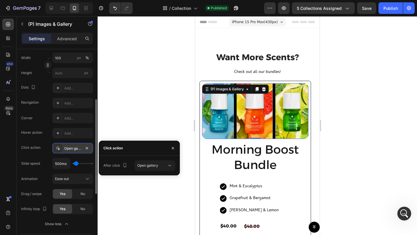
click at [265, 103] on img at bounding box center [255, 111] width 106 height 56
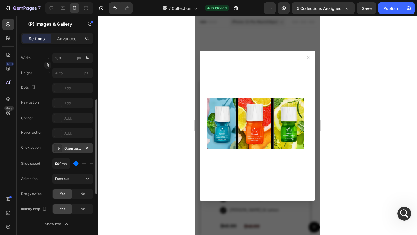
click at [302, 62] on img at bounding box center [255, 124] width 97 height 132
click at [307, 57] on icon at bounding box center [308, 57] width 2 height 2
click at [305, 60] on div at bounding box center [255, 124] width 106 height 132
click at [306, 59] on icon at bounding box center [308, 57] width 5 height 5
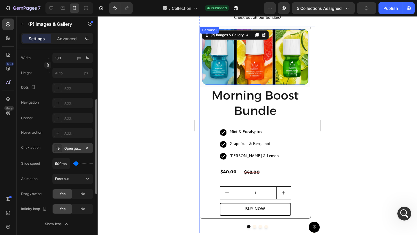
scroll to position [61, 0]
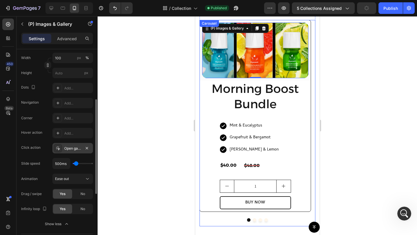
click at [253, 220] on button "Dot" at bounding box center [254, 219] width 3 height 3
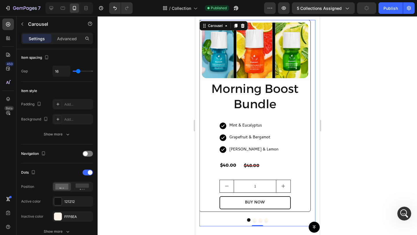
scroll to position [0, 0]
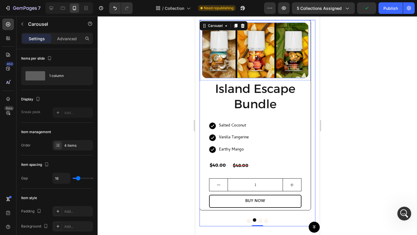
scroll to position [1, 0]
click at [261, 68] on img at bounding box center [255, 51] width 106 height 56
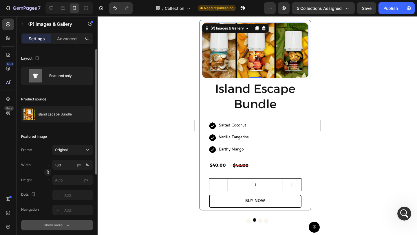
click at [56, 230] on button "Show more" at bounding box center [57, 225] width 72 height 10
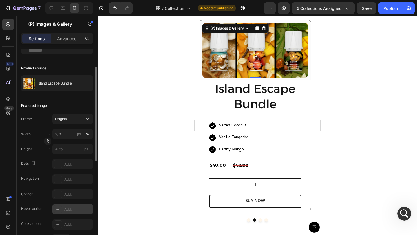
scroll to position [33, 0]
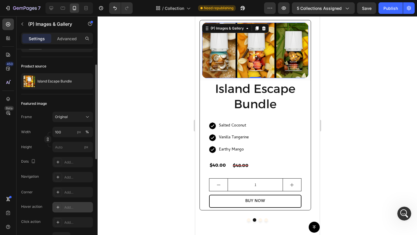
click at [69, 224] on div "Add..." at bounding box center [77, 222] width 27 height 5
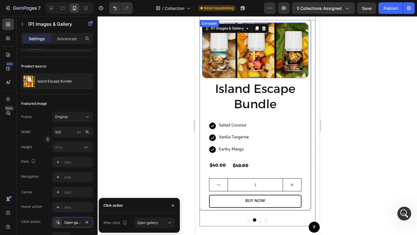
click at [258, 220] on button "Dot" at bounding box center [259, 219] width 3 height 3
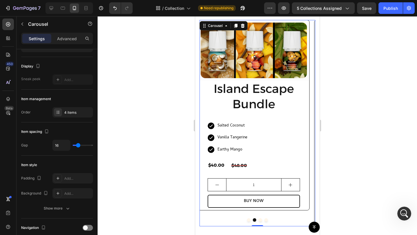
scroll to position [0, 0]
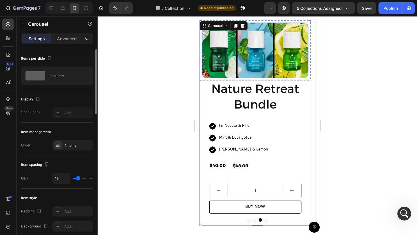
click at [259, 54] on img at bounding box center [255, 51] width 106 height 56
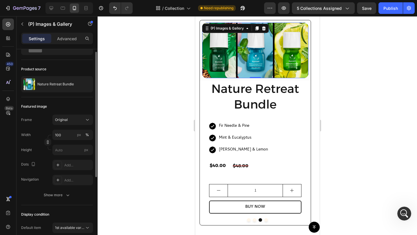
scroll to position [38, 0]
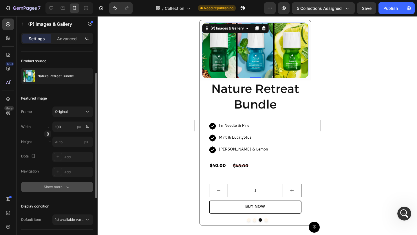
click at [57, 188] on div "Show more" at bounding box center [57, 187] width 27 height 6
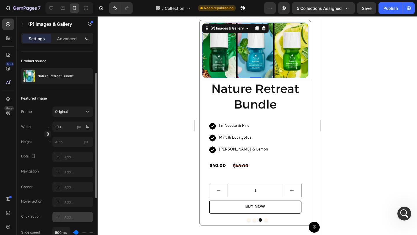
click at [69, 216] on div "Add..." at bounding box center [77, 217] width 27 height 5
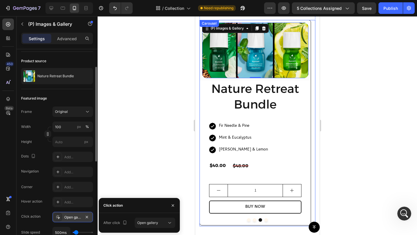
click at [264, 220] on button "Dot" at bounding box center [265, 219] width 3 height 3
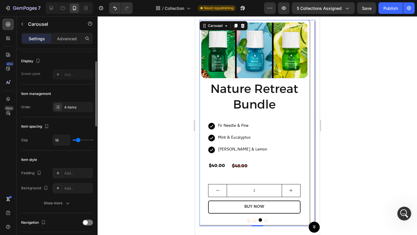
scroll to position [0, 0]
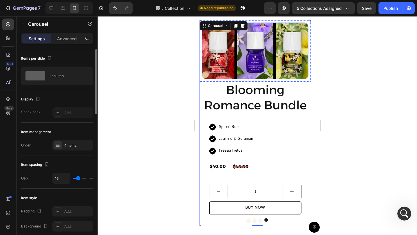
click at [265, 68] on img at bounding box center [255, 51] width 106 height 57
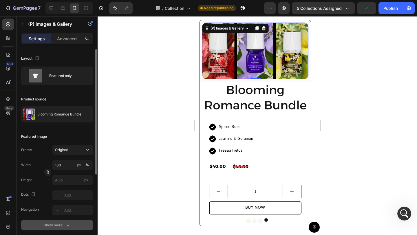
click at [59, 230] on button "Show more" at bounding box center [57, 225] width 72 height 10
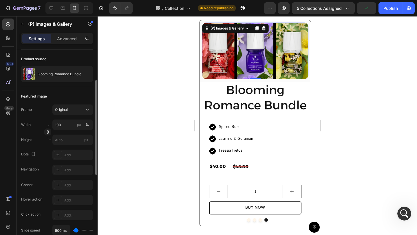
scroll to position [52, 0]
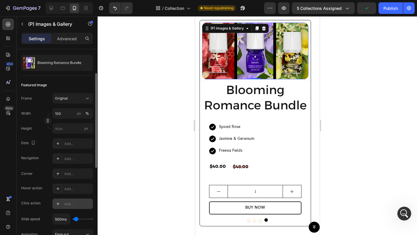
click at [72, 204] on div "Add..." at bounding box center [77, 204] width 27 height 5
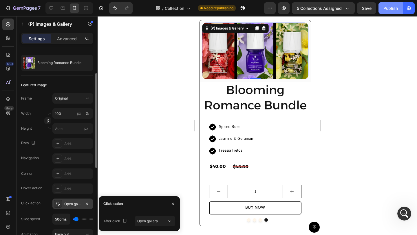
click at [402, 3] on button "Publish" at bounding box center [391, 8] width 24 height 12
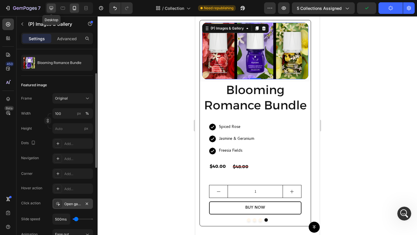
click at [52, 9] on icon at bounding box center [52, 8] width 4 height 4
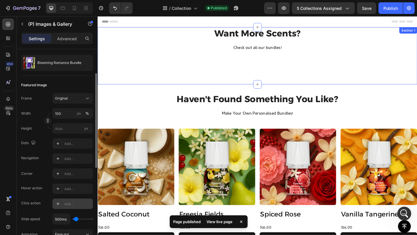
click at [282, 76] on div "Want More Scents? Heading Check out all our bundles! Text block (P) Images & Ga…" at bounding box center [272, 59] width 348 height 62
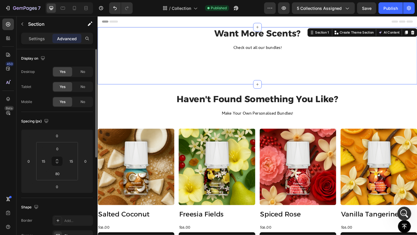
click at [81, 87] on span "No" at bounding box center [83, 86] width 5 height 5
click at [85, 70] on span "No" at bounding box center [83, 71] width 5 height 5
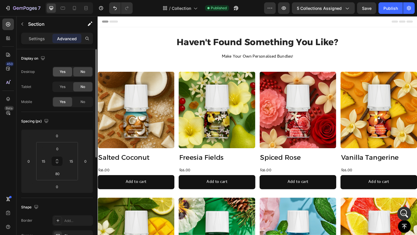
click at [68, 75] on div "Yes" at bounding box center [62, 71] width 19 height 9
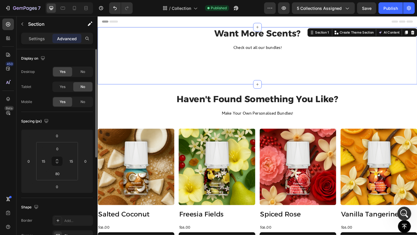
click at [68, 93] on div "Desktop Yes No Tablet Yes No Mobile Yes No" at bounding box center [57, 87] width 72 height 41
click at [68, 90] on div "Yes" at bounding box center [62, 86] width 19 height 9
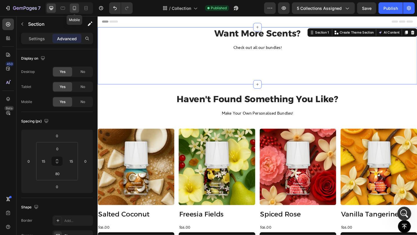
click at [73, 9] on icon at bounding box center [75, 8] width 6 height 6
type input "80"
type input "4"
